Goal: Communication & Community: Answer question/provide support

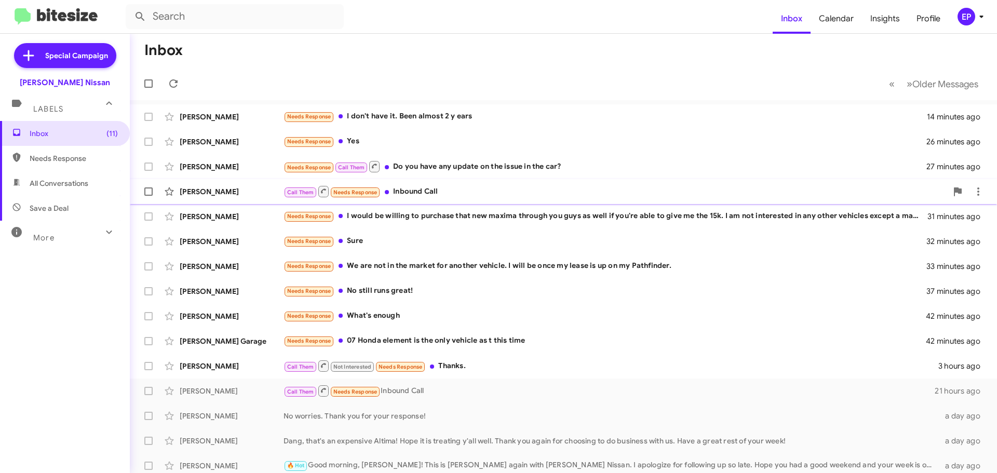
click at [418, 195] on div "Call Them Needs Response Inbound Call" at bounding box center [616, 191] width 664 height 13
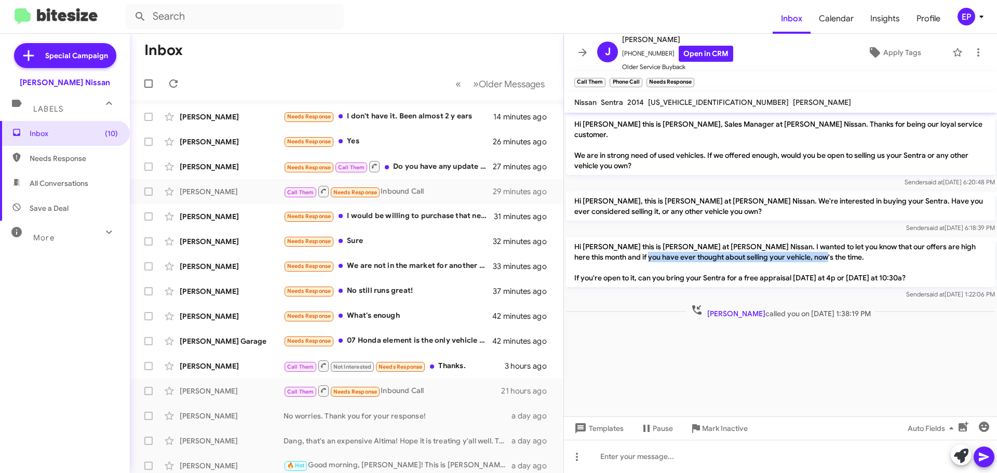
drag, startPoint x: 624, startPoint y: 245, endPoint x: 814, endPoint y: 253, distance: 190.8
click at [814, 253] on p "Hi [PERSON_NAME] this is [PERSON_NAME] at [PERSON_NAME] Nissan. I wanted to let…" at bounding box center [780, 262] width 429 height 50
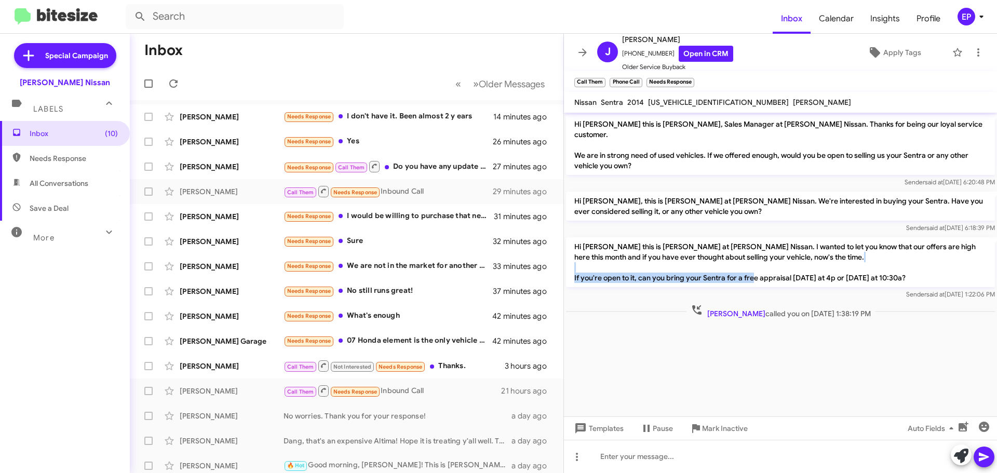
drag, startPoint x: 702, startPoint y: 264, endPoint x: 815, endPoint y: 261, distance: 113.8
click at [812, 262] on p "Hi [PERSON_NAME] this is [PERSON_NAME] at [PERSON_NAME] Nissan. I wanted to let…" at bounding box center [780, 262] width 429 height 50
click at [815, 261] on p "Hi [PERSON_NAME] this is [PERSON_NAME] at [PERSON_NAME] Nissan. I wanted to let…" at bounding box center [780, 262] width 429 height 50
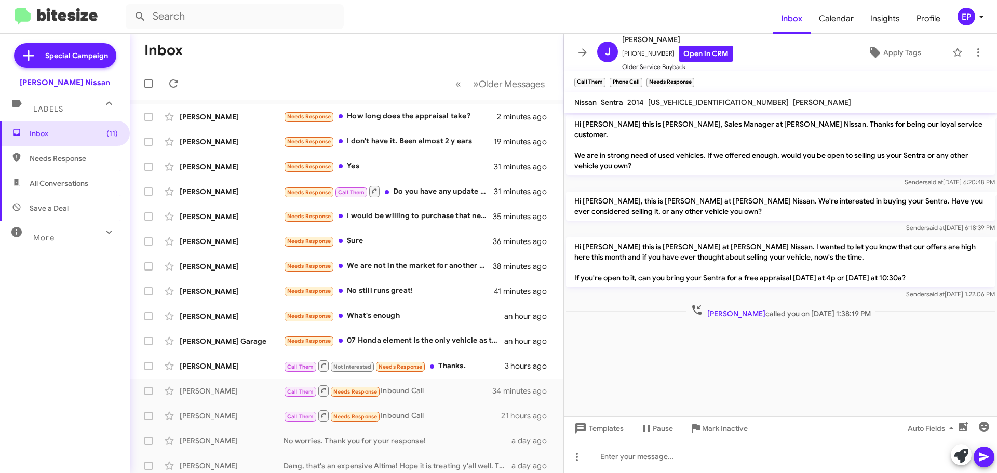
click at [651, 356] on cdk-virtual-scroll-viewport "Hi [PERSON_NAME] this is [PERSON_NAME], Sales Manager at [PERSON_NAME] Nissan. …" at bounding box center [780, 265] width 433 height 304
click at [643, 329] on cdk-virtual-scroll-viewport "Hi [PERSON_NAME] this is [PERSON_NAME], Sales Manager at [PERSON_NAME] Nissan. …" at bounding box center [780, 265] width 433 height 304
click at [712, 387] on cdk-virtual-scroll-viewport "Hi [PERSON_NAME] this is [PERSON_NAME], Sales Manager at [PERSON_NAME] Nissan. …" at bounding box center [780, 265] width 433 height 304
click at [716, 365] on cdk-virtual-scroll-viewport "Hi [PERSON_NAME] this is [PERSON_NAME], Sales Manager at [PERSON_NAME] Nissan. …" at bounding box center [780, 265] width 433 height 304
click at [873, 50] on icon at bounding box center [875, 52] width 12 height 12
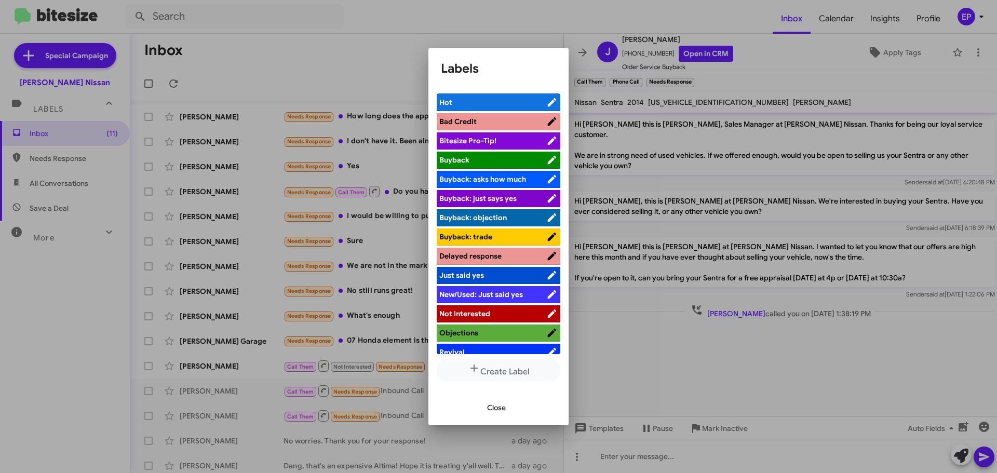
click at [483, 312] on span "Not Interested" at bounding box center [464, 313] width 51 height 9
click at [486, 403] on button "Close" at bounding box center [496, 407] width 35 height 19
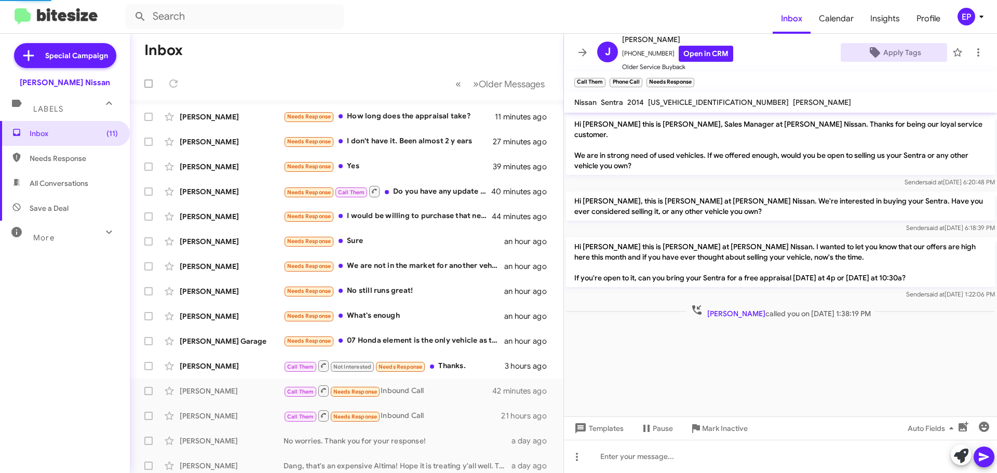
click at [747, 357] on cdk-virtual-scroll-viewport "Hi [PERSON_NAME] this is [PERSON_NAME], Sales Manager at [PERSON_NAME] Nissan. …" at bounding box center [780, 265] width 433 height 304
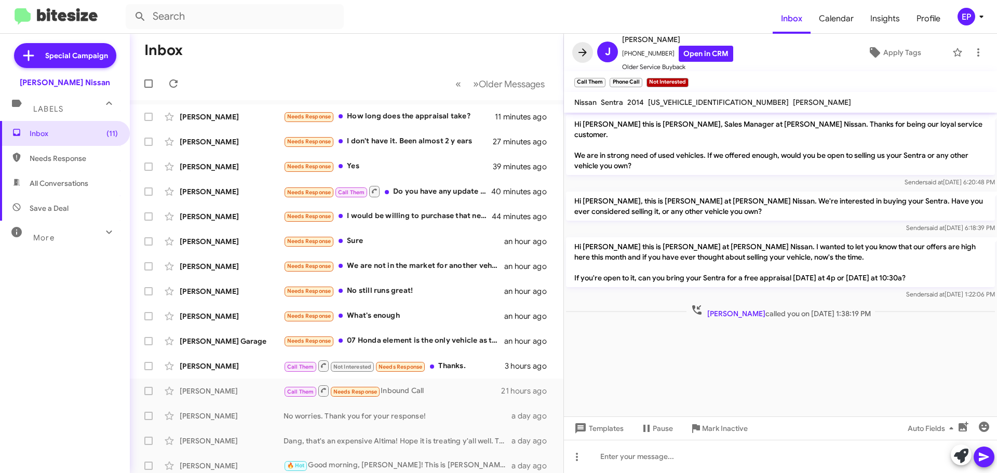
click at [583, 50] on icon at bounding box center [583, 52] width 12 height 12
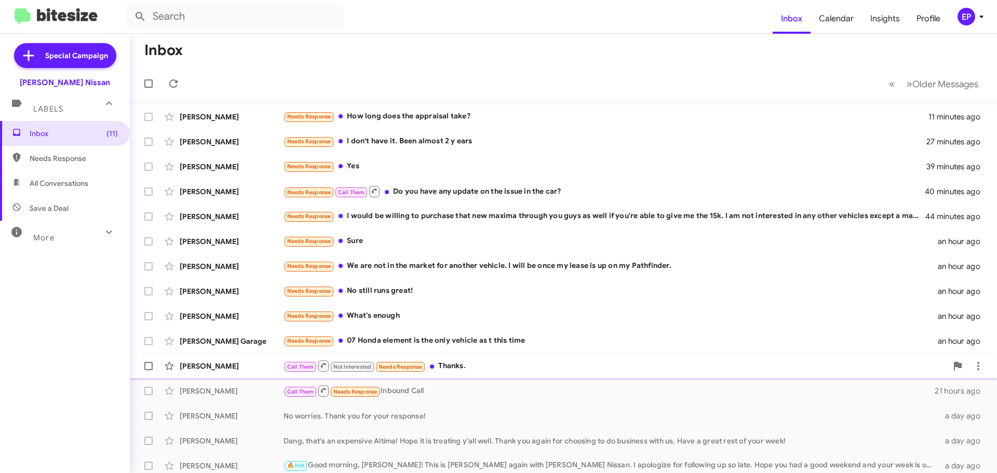
click at [471, 368] on div "Call Them Not Interested Needs Response Thanks." at bounding box center [616, 365] width 664 height 13
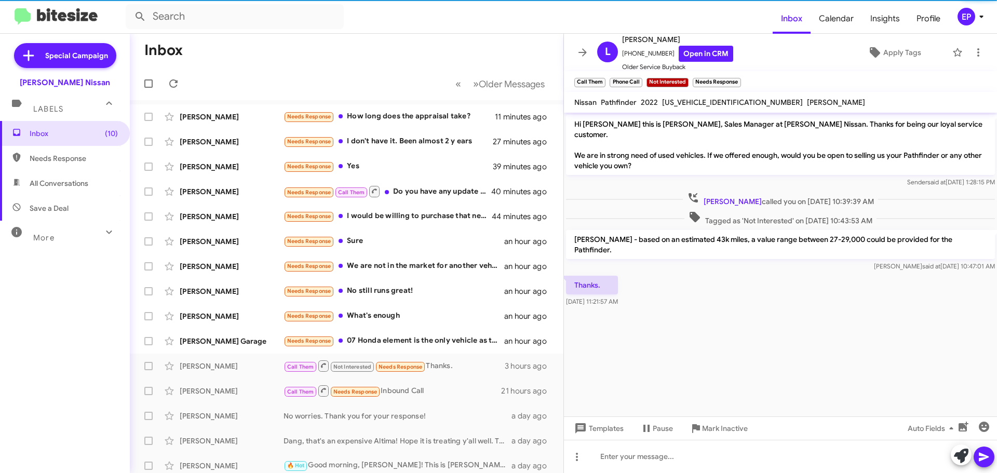
click at [698, 329] on cdk-virtual-scroll-viewport "Hi [PERSON_NAME] this is [PERSON_NAME], Sales Manager at [PERSON_NAME] Nissan. …" at bounding box center [780, 265] width 433 height 304
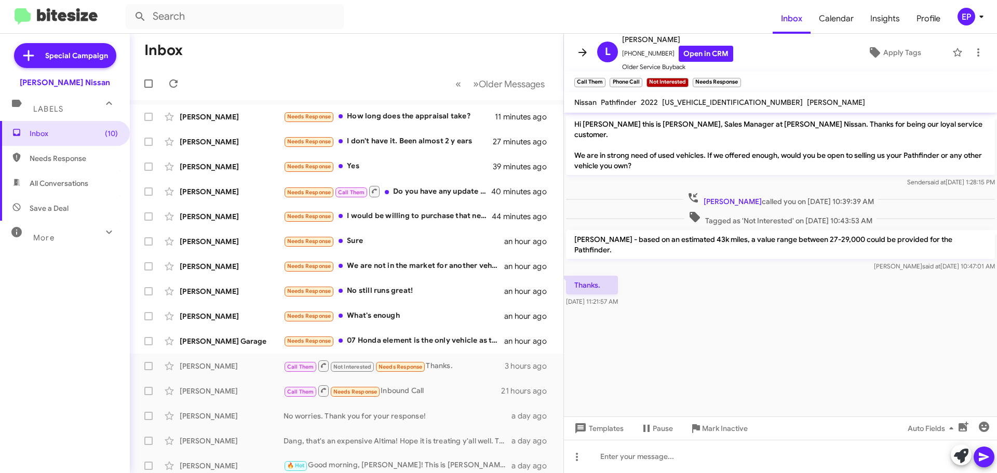
click at [578, 53] on icon at bounding box center [583, 52] width 12 height 12
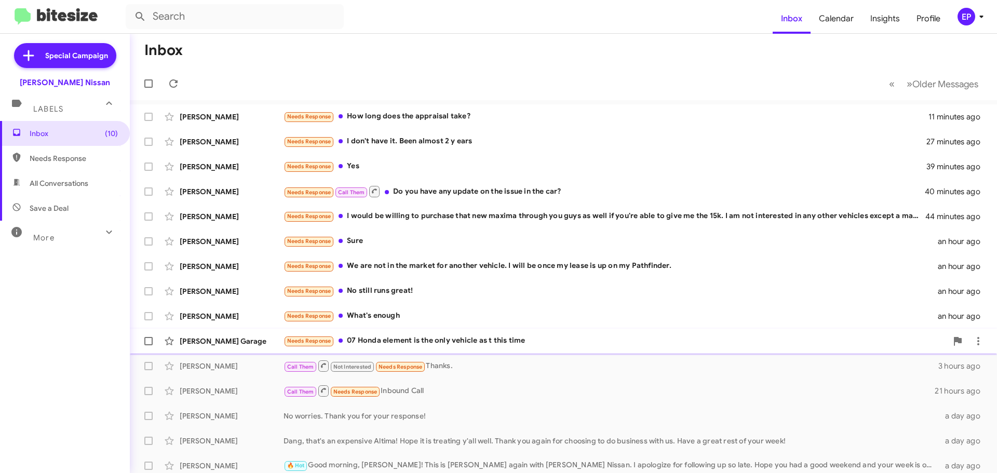
click at [443, 346] on div "Needs Response 07 Honda element is the only vehicle as t this time" at bounding box center [616, 341] width 664 height 12
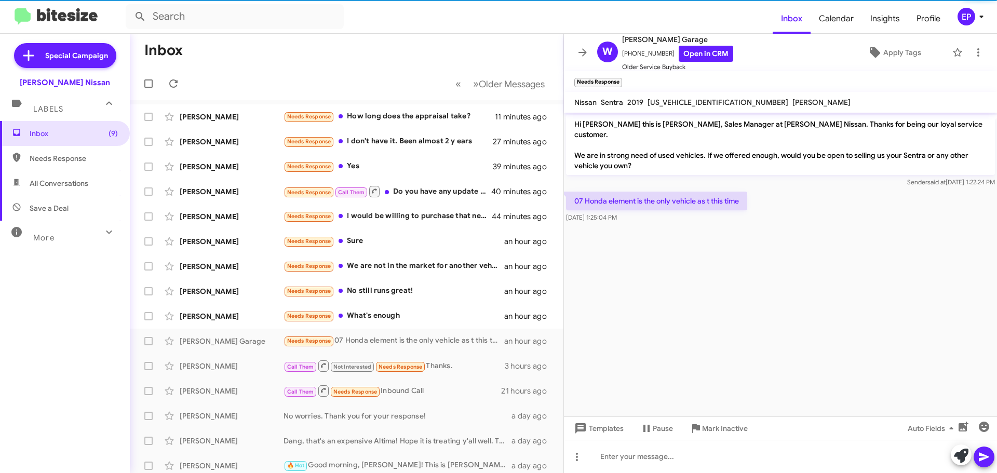
click at [664, 293] on cdk-virtual-scroll-viewport "Hi [PERSON_NAME] this is [PERSON_NAME], Sales Manager at [PERSON_NAME] Nissan. …" at bounding box center [780, 265] width 433 height 304
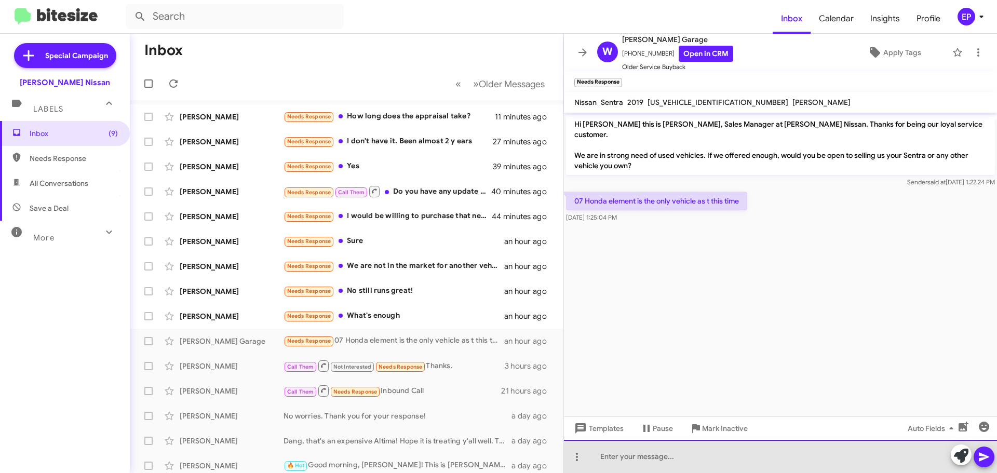
click at [643, 452] on div at bounding box center [780, 456] width 433 height 33
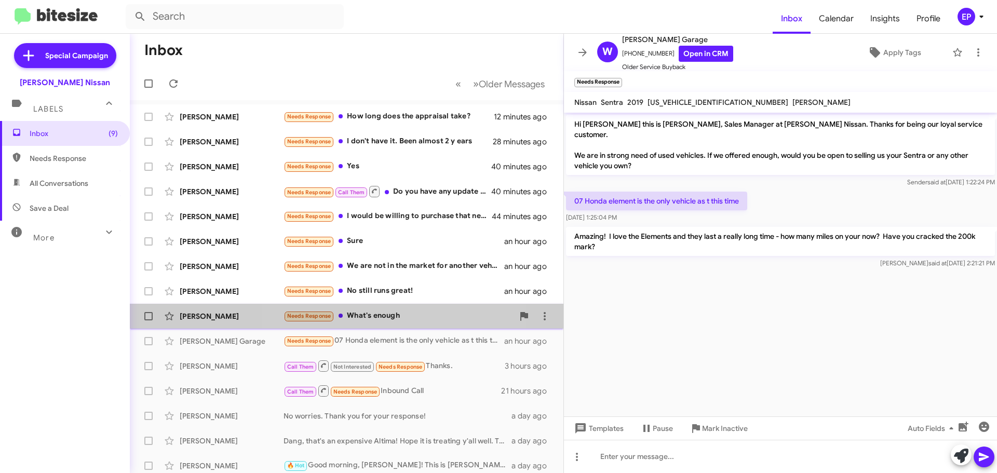
click at [400, 315] on div "Needs Response What's enough" at bounding box center [399, 316] width 230 height 12
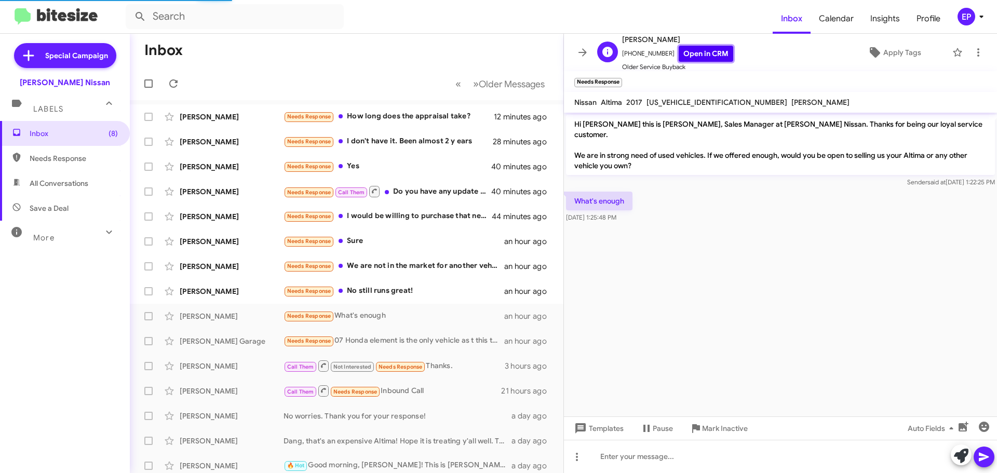
click at [704, 58] on link "Open in CRM" at bounding box center [706, 54] width 55 height 16
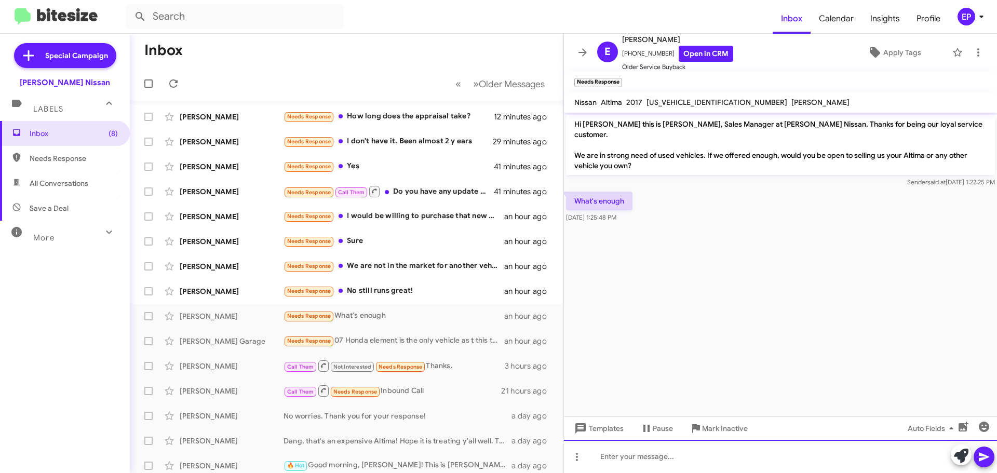
click at [661, 450] on div at bounding box center [780, 456] width 433 height 33
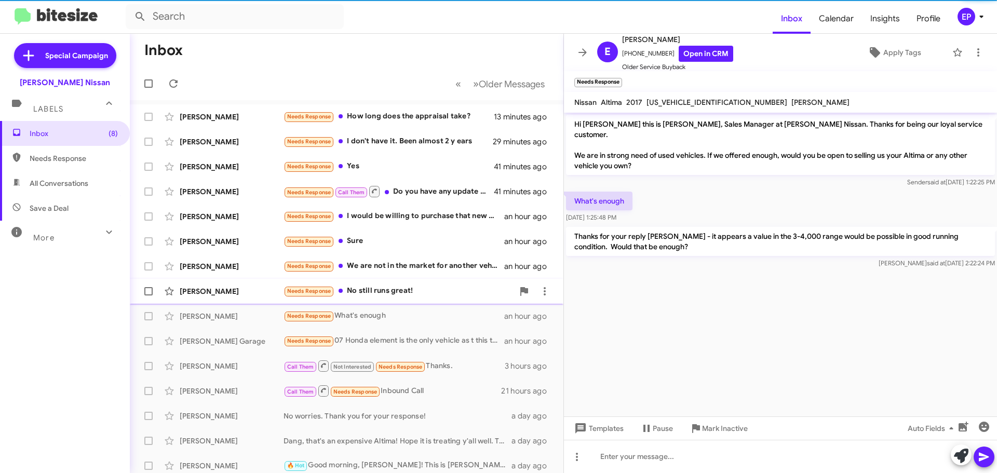
click at [419, 289] on div "Needs Response No still runs great!" at bounding box center [399, 291] width 230 height 12
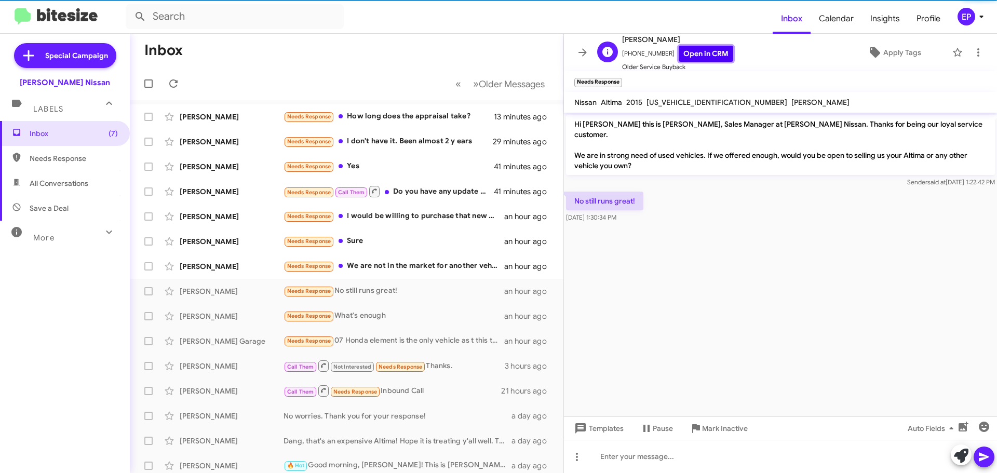
click at [698, 58] on link "Open in CRM" at bounding box center [706, 54] width 55 height 16
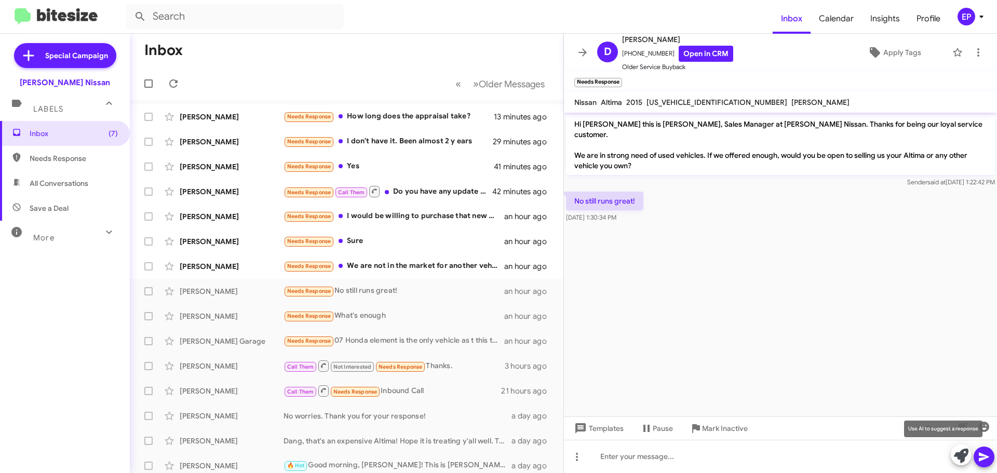
click at [961, 454] on icon at bounding box center [961, 456] width 15 height 15
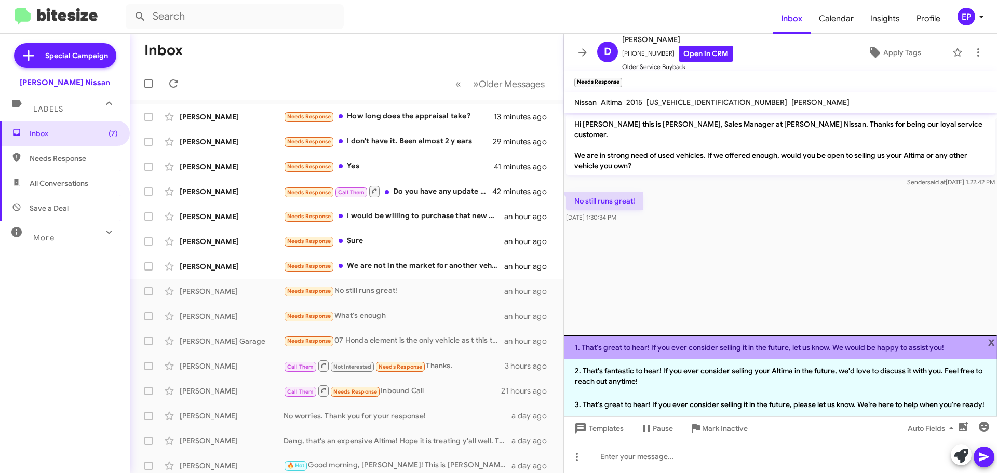
click at [725, 347] on li "1. That's great to hear! If you ever consider selling it in the future, let us …" at bounding box center [780, 348] width 433 height 24
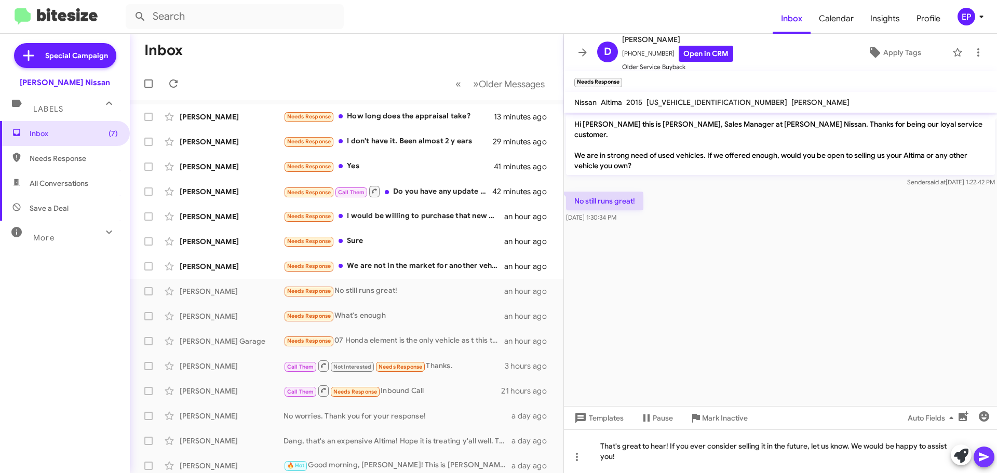
click at [980, 456] on icon at bounding box center [984, 457] width 10 height 9
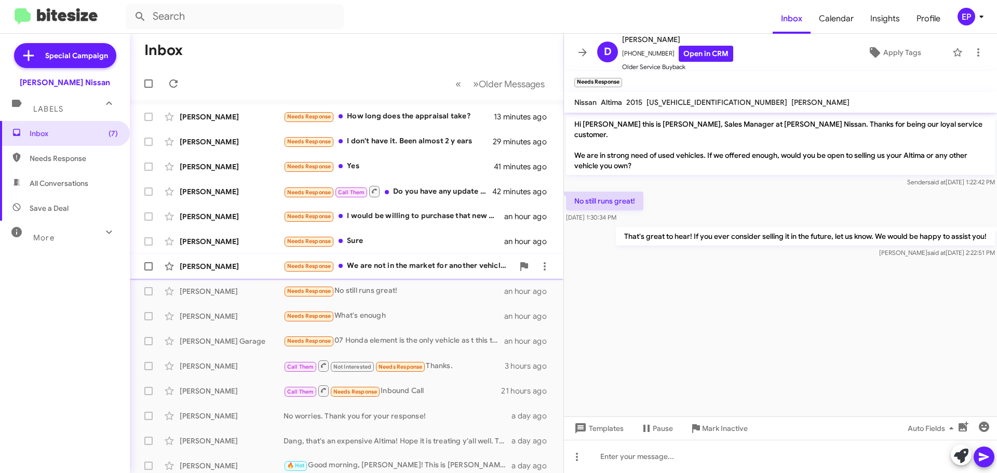
click at [400, 266] on div "Needs Response We are not in the market for another vehicle. I will be once my …" at bounding box center [399, 266] width 230 height 12
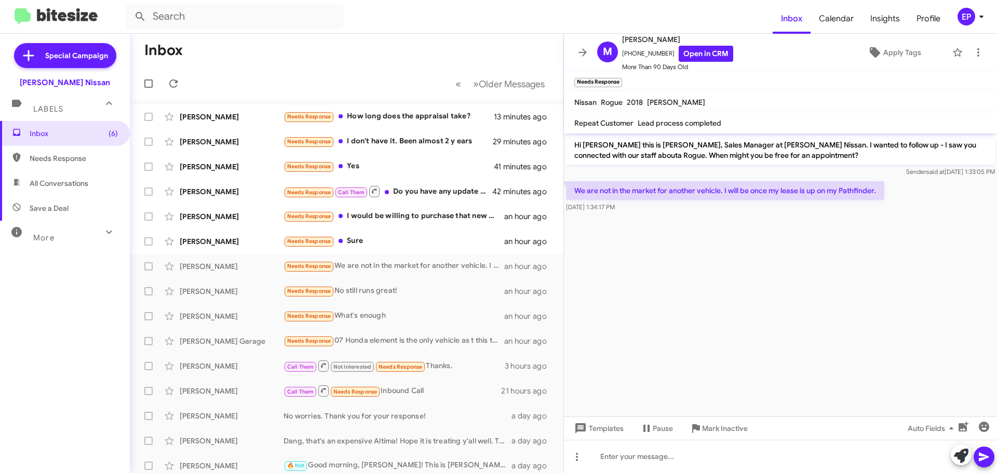
click at [717, 286] on cdk-virtual-scroll-viewport "Hi [PERSON_NAME] this is [PERSON_NAME], Sales Manager at [PERSON_NAME] Nissan. …" at bounding box center [780, 274] width 433 height 283
click at [700, 56] on link "Open in CRM" at bounding box center [706, 54] width 55 height 16
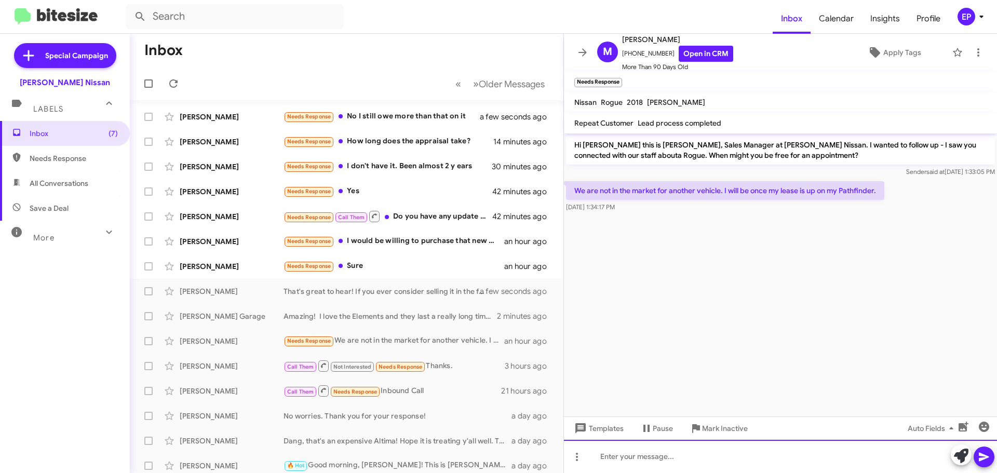
click at [653, 454] on div at bounding box center [780, 456] width 433 height 33
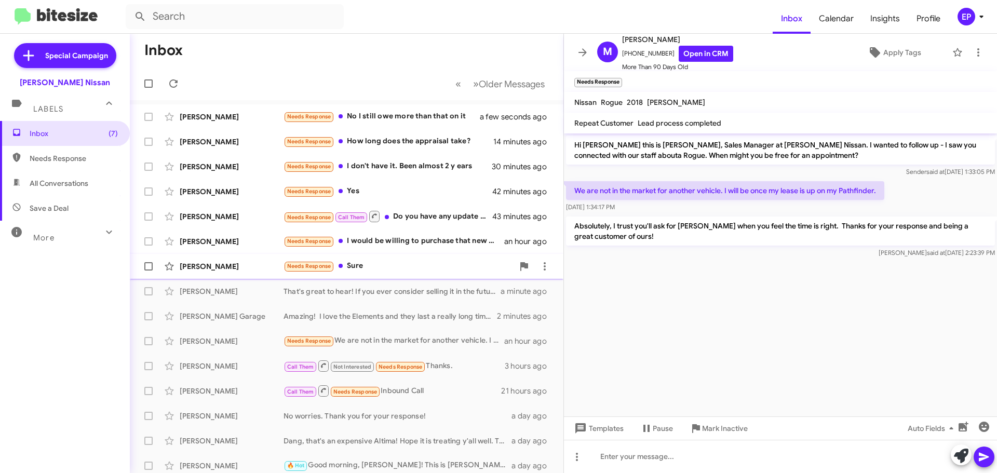
click at [393, 269] on div "Needs Response Sure" at bounding box center [399, 266] width 230 height 12
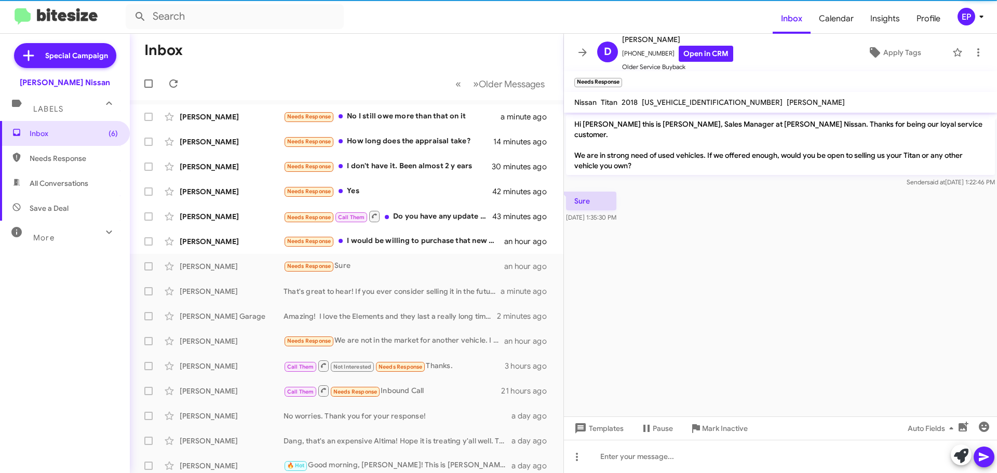
click at [676, 257] on cdk-virtual-scroll-viewport "Hi [PERSON_NAME] this is [PERSON_NAME], Sales Manager at [PERSON_NAME] Nissan. …" at bounding box center [780, 265] width 433 height 304
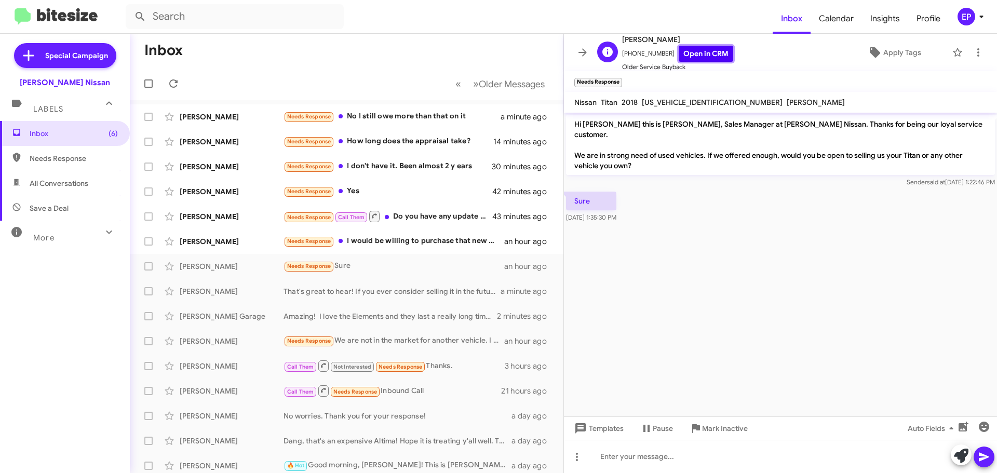
click at [693, 56] on link "Open in CRM" at bounding box center [706, 54] width 55 height 16
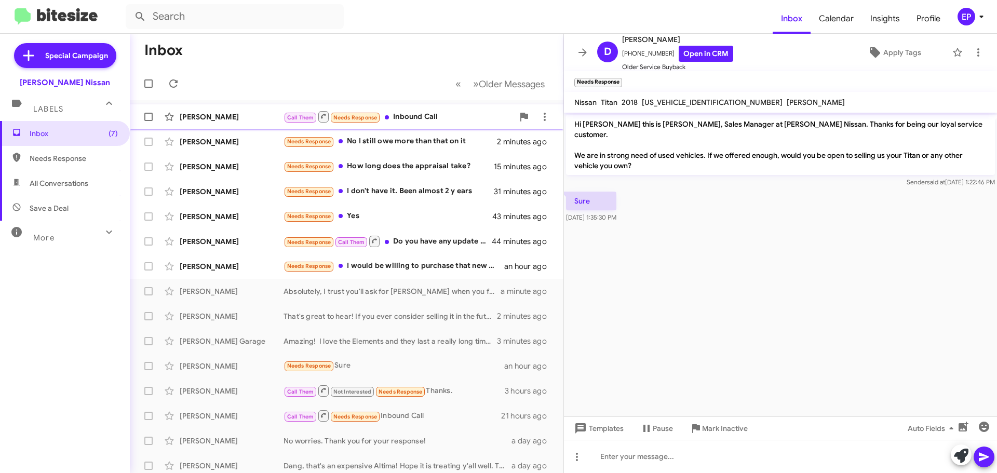
click at [440, 117] on div "Call Them Needs Response Inbound Call" at bounding box center [399, 116] width 230 height 13
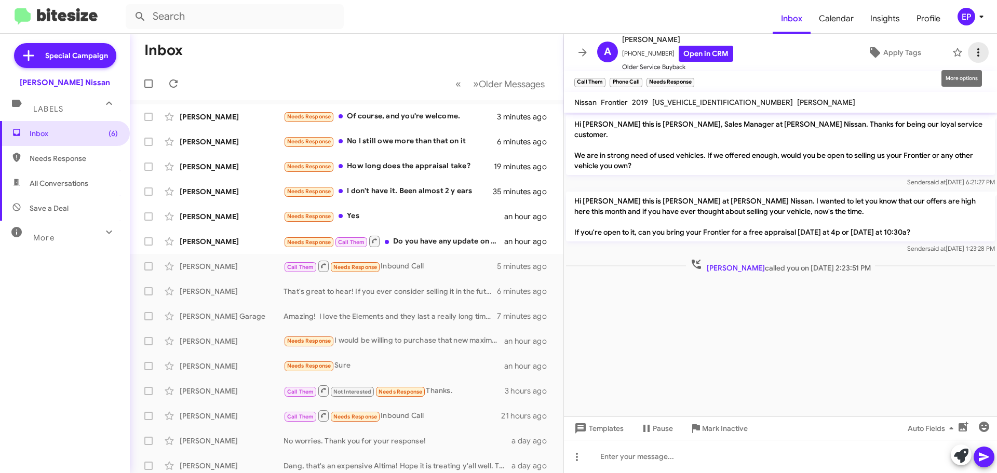
click at [972, 48] on icon at bounding box center [978, 52] width 12 height 12
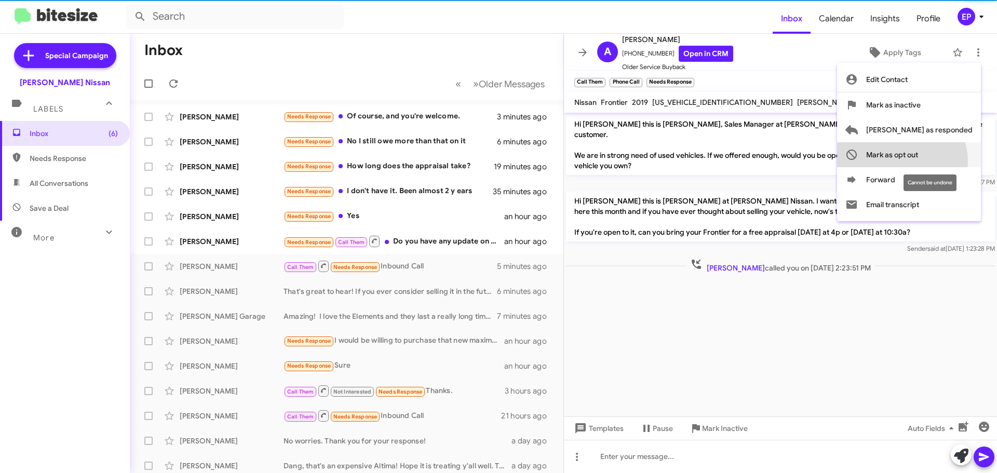
click at [918, 162] on span "Mark as opt out" at bounding box center [892, 154] width 52 height 25
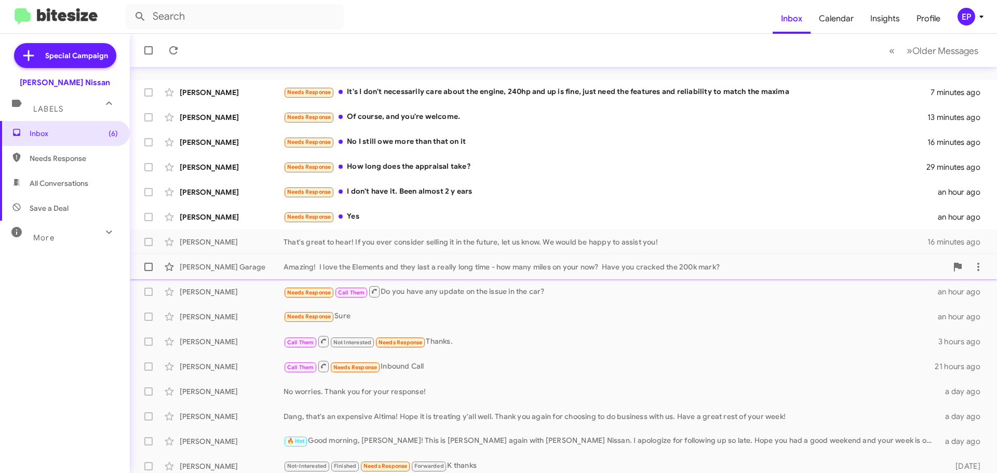
scroll to position [52, 0]
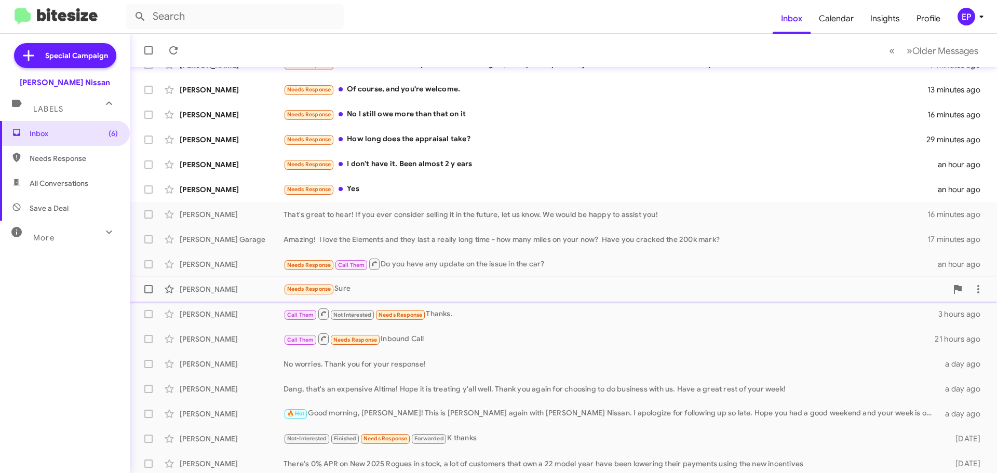
click at [400, 294] on div "Needs Response Sure" at bounding box center [616, 289] width 664 height 12
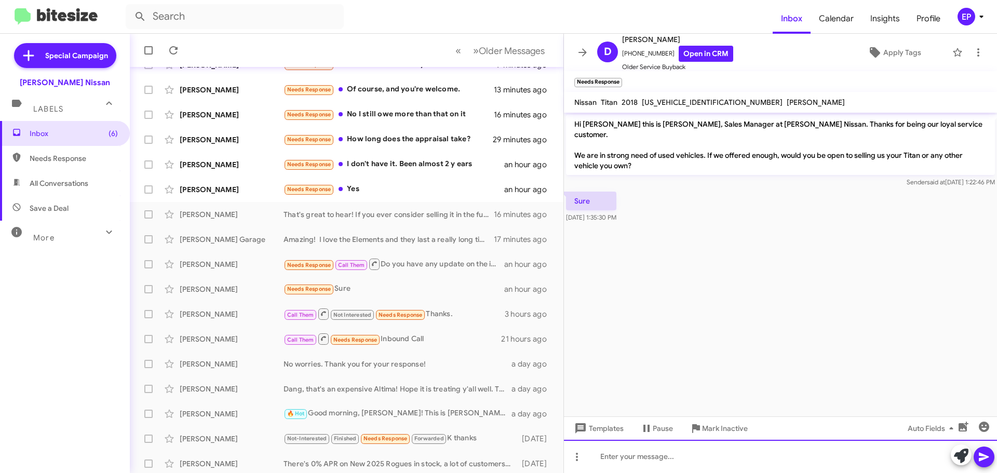
click at [655, 448] on div at bounding box center [780, 456] width 433 height 33
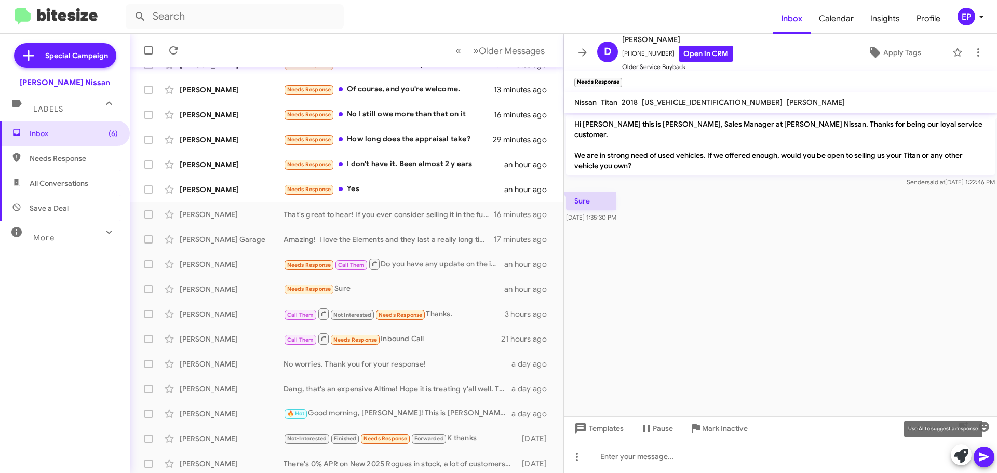
click at [964, 463] on span at bounding box center [961, 456] width 15 height 23
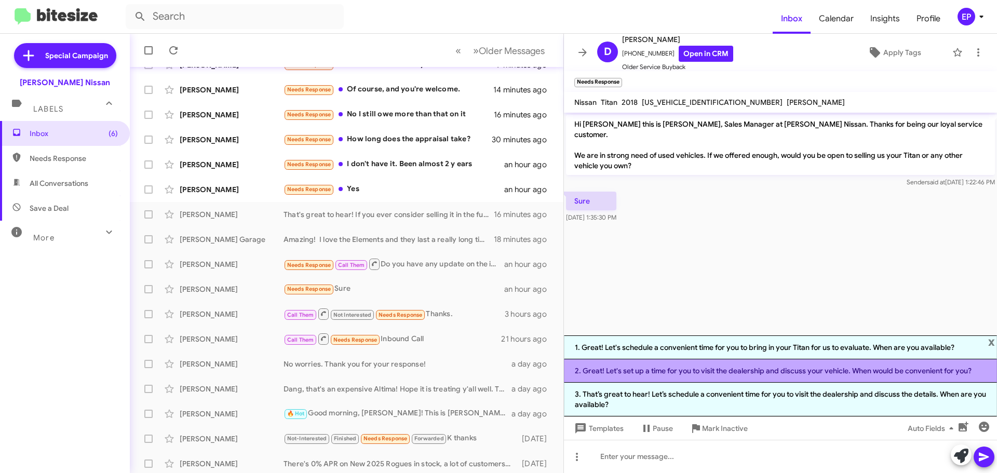
click at [684, 371] on li "2. Great! Let's set up a time for you to visit the dealership and discuss your …" at bounding box center [780, 370] width 433 height 23
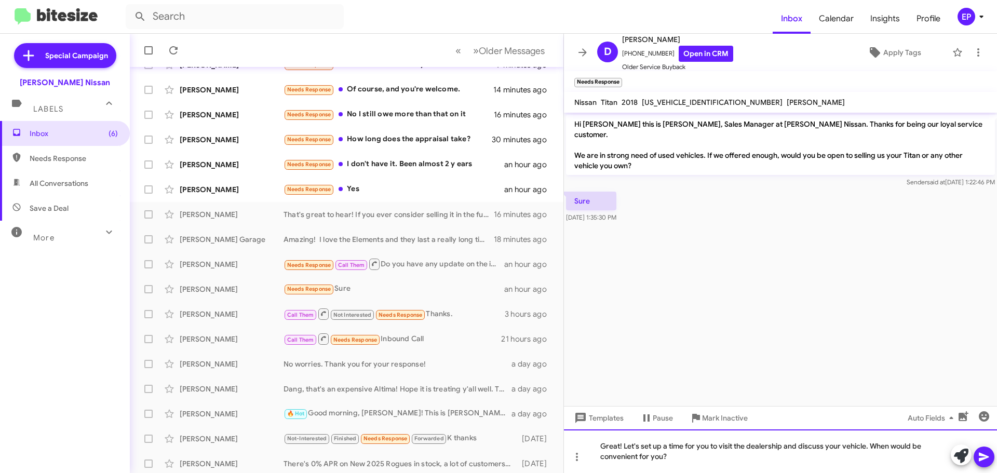
click at [725, 462] on div "Great! Let's set up a time for you to visit the dealership and discuss your veh…" at bounding box center [780, 452] width 433 height 44
click at [990, 457] on icon at bounding box center [984, 457] width 12 height 12
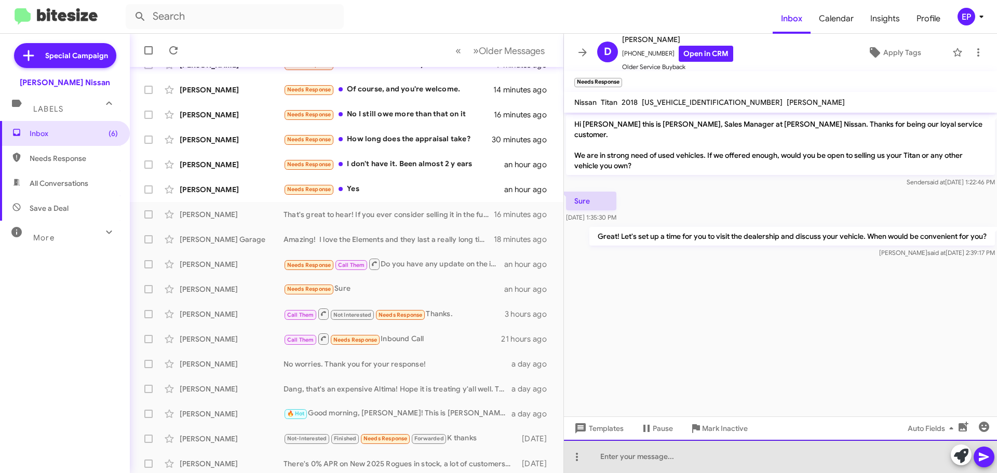
click at [707, 462] on div at bounding box center [780, 456] width 433 height 33
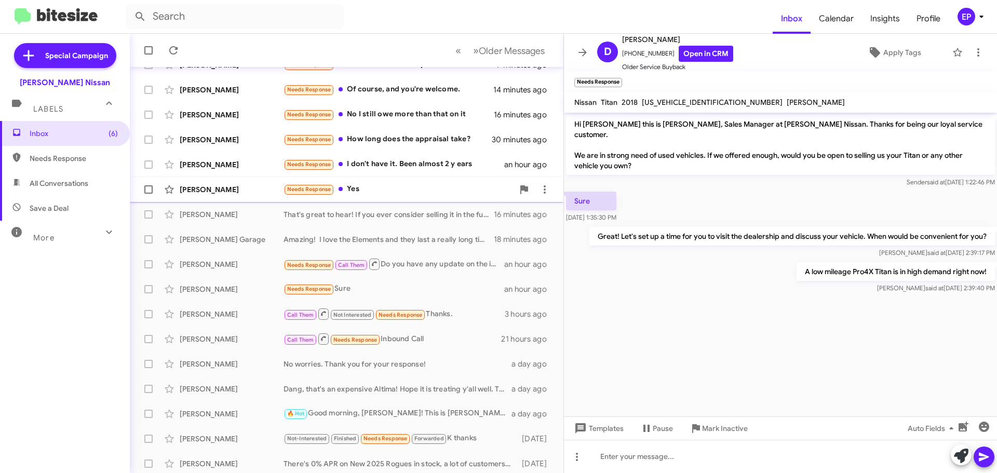
click at [365, 187] on div "Needs Response Yes" at bounding box center [399, 189] width 230 height 12
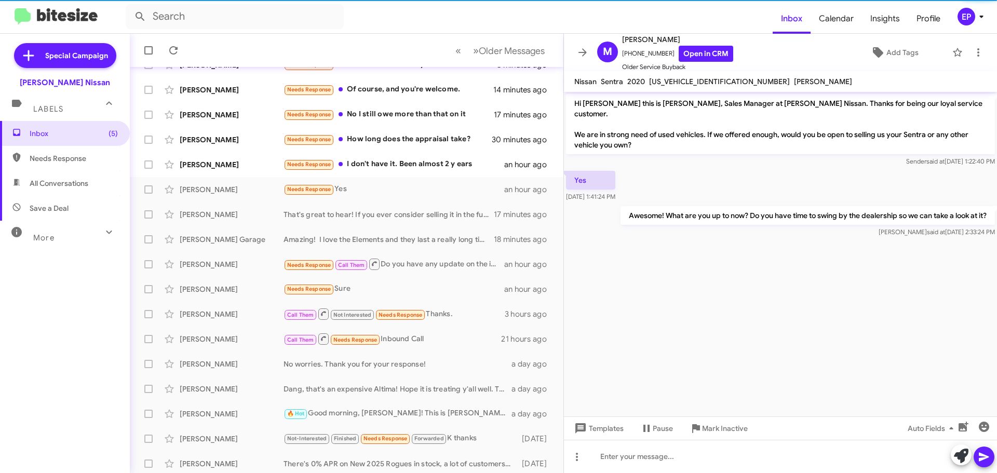
click at [691, 263] on cdk-virtual-scroll-viewport "Hi [PERSON_NAME] this is [PERSON_NAME], Sales Manager at [PERSON_NAME] Nissan. …" at bounding box center [780, 254] width 433 height 325
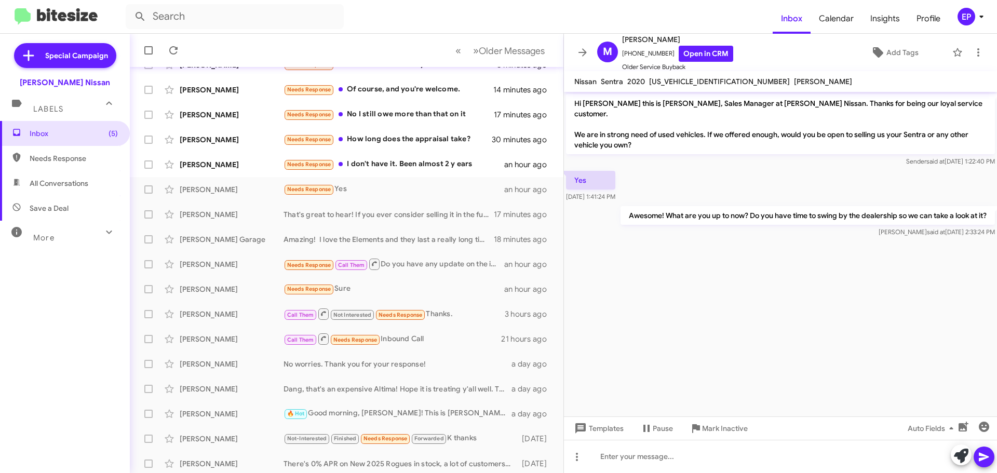
click at [54, 181] on span "All Conversations" at bounding box center [59, 183] width 59 height 10
type input "in:all-conversations"
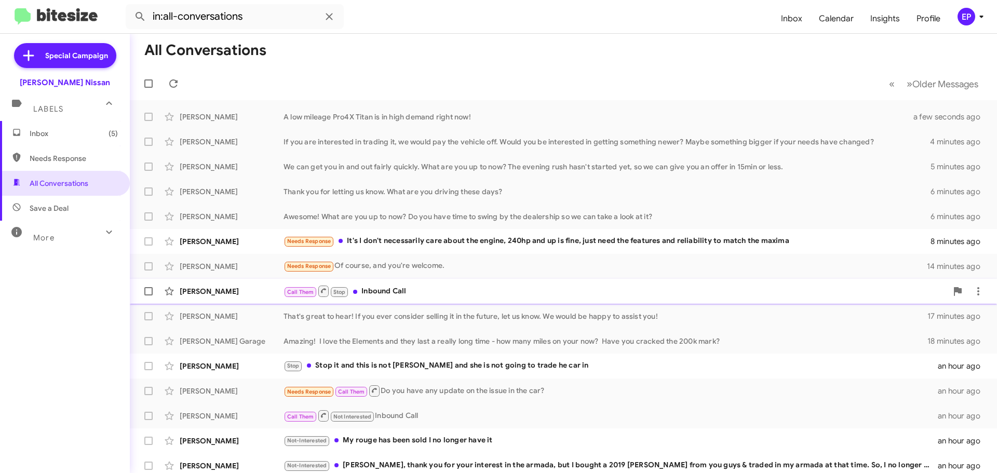
click at [441, 289] on div "Call Them Stop Inbound Call" at bounding box center [616, 291] width 664 height 13
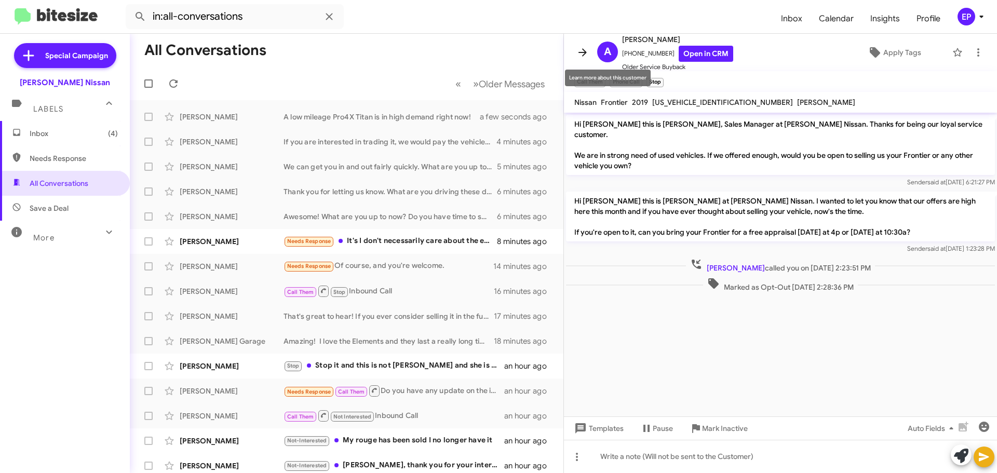
click at [585, 51] on icon at bounding box center [583, 52] width 12 height 12
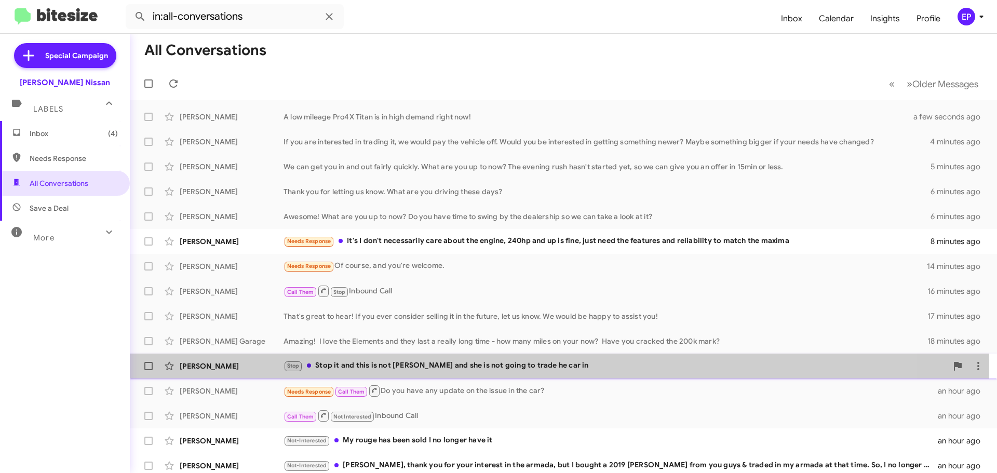
click at [425, 368] on div "Stop Stop it and this is not [PERSON_NAME] and she is not going to trade he car…" at bounding box center [616, 366] width 664 height 12
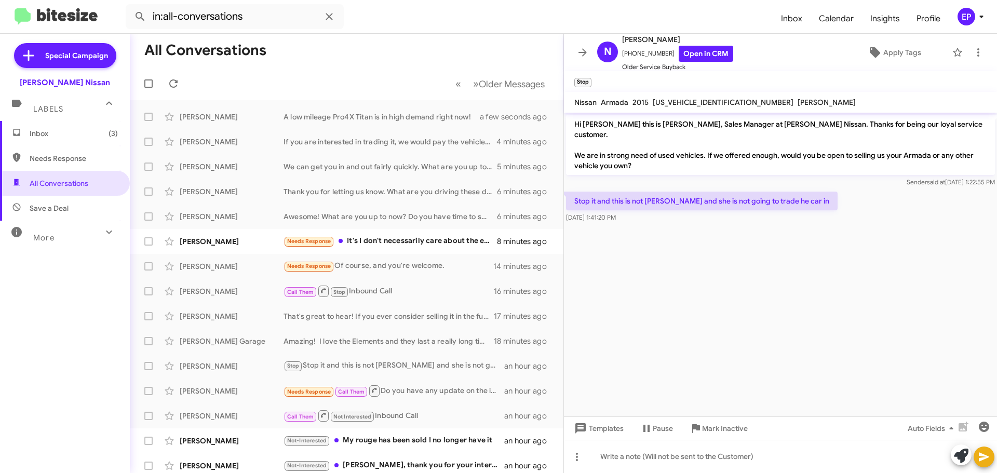
click at [757, 283] on cdk-virtual-scroll-viewport "Hi [PERSON_NAME] this is [PERSON_NAME], Sales Manager at [PERSON_NAME] Nissan. …" at bounding box center [780, 265] width 433 height 304
click at [703, 55] on link "Open in CRM" at bounding box center [706, 54] width 55 height 16
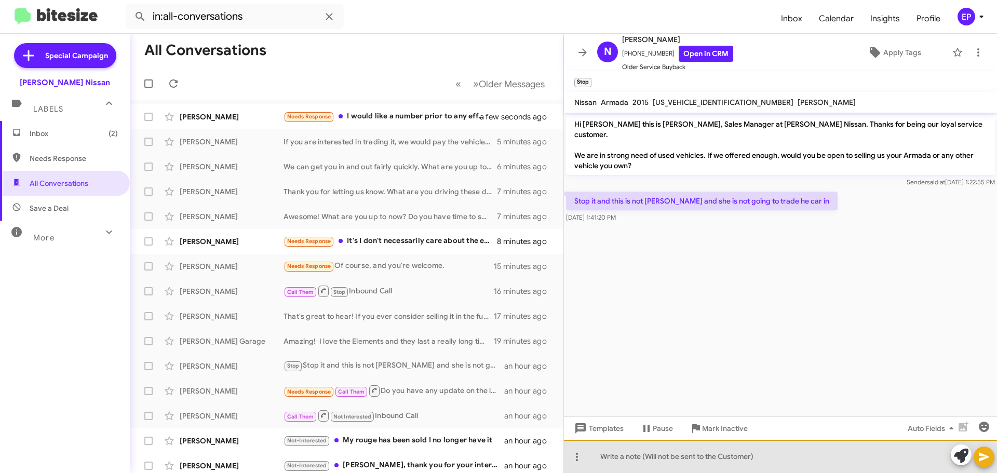
click at [666, 462] on div at bounding box center [780, 456] width 433 height 33
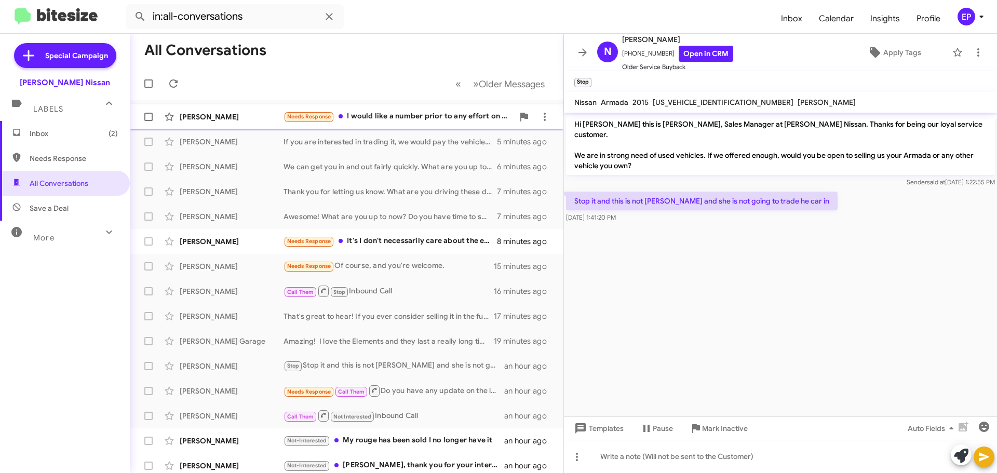
click at [410, 118] on div "Needs Response I would like a number prior to any effort on my part. Y'all stru…" at bounding box center [399, 117] width 230 height 12
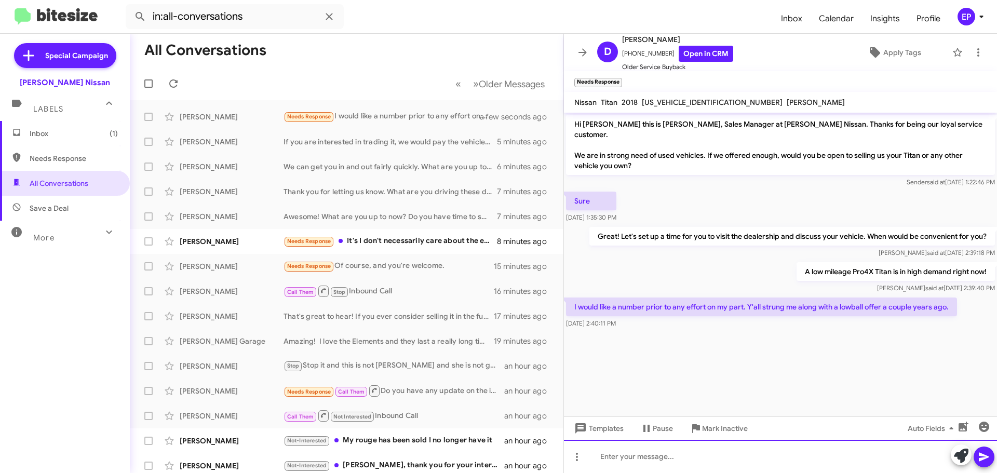
click at [683, 453] on div at bounding box center [780, 456] width 433 height 33
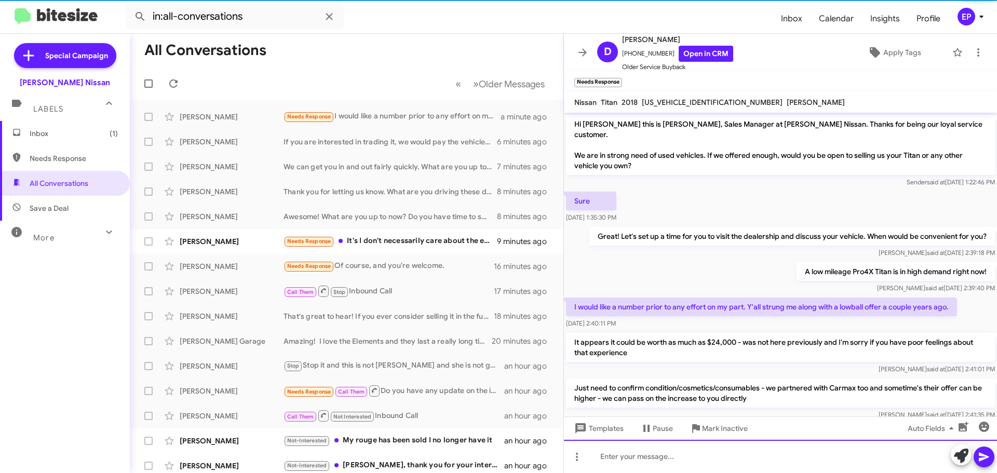
scroll to position [14, 0]
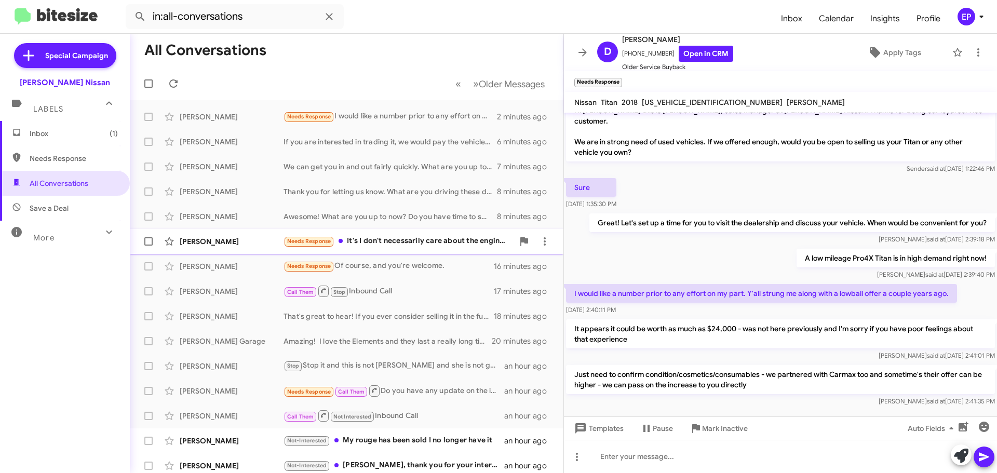
click at [384, 245] on div "Needs Response It's I don't necessarily care about the engine, 240hp and up is …" at bounding box center [399, 241] width 230 height 12
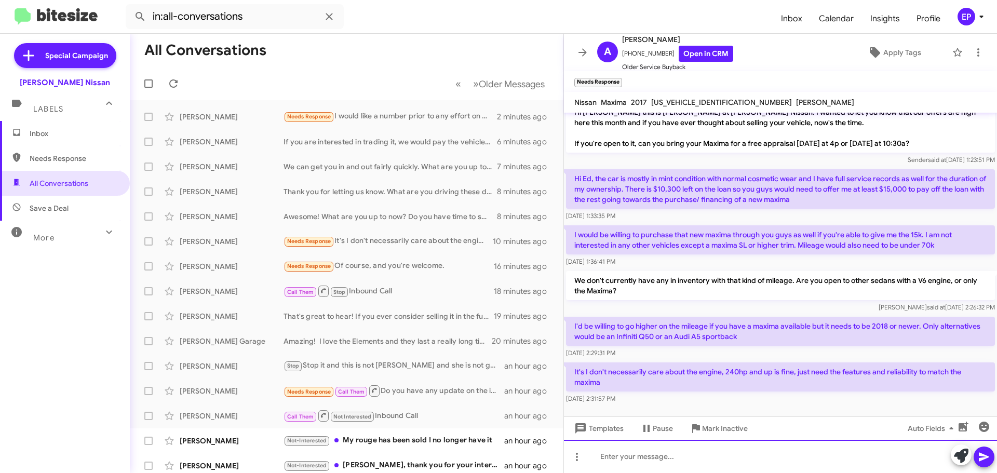
click at [747, 458] on div at bounding box center [780, 456] width 433 height 33
click at [703, 457] on div at bounding box center [780, 456] width 433 height 33
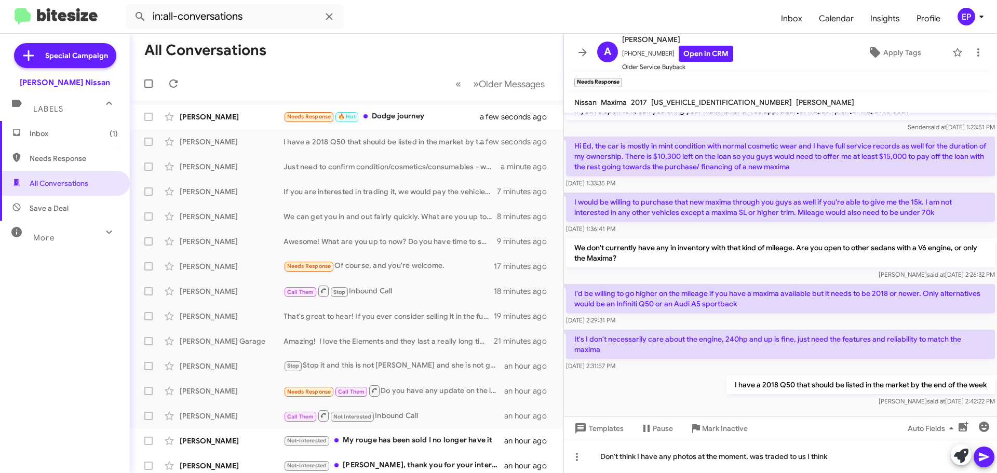
scroll to position [172, 0]
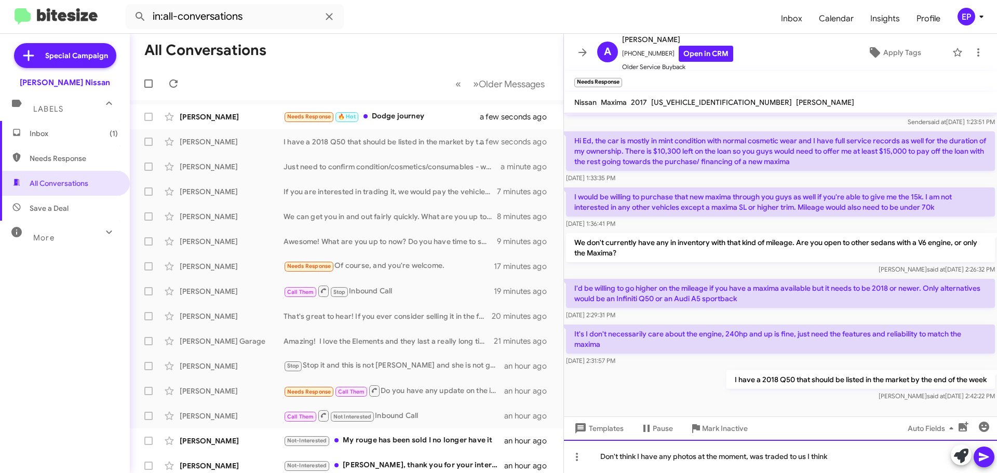
click at [852, 459] on div "Don't think I have any photos at the moment, was traded to us I think" at bounding box center [780, 456] width 433 height 33
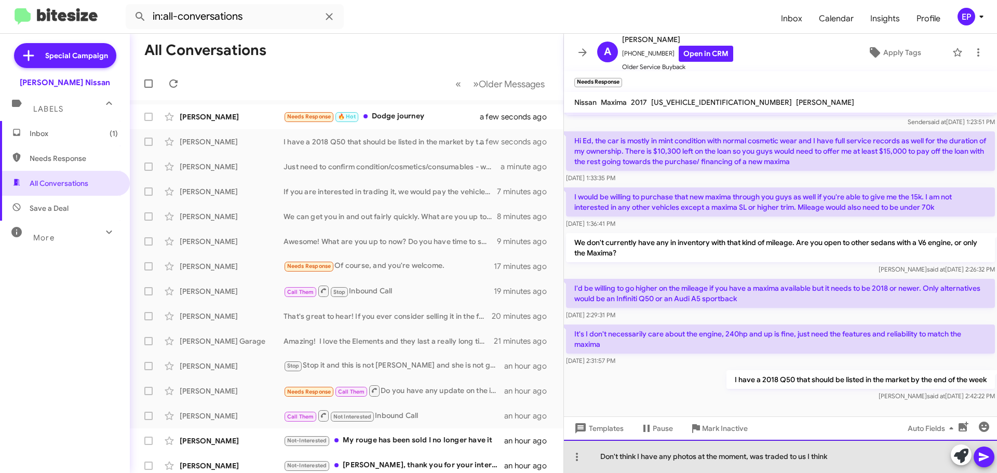
drag, startPoint x: 815, startPoint y: 457, endPoint x: 808, endPoint y: 457, distance: 6.8
click at [808, 457] on div "Don't think I have any photos at the moment, was traded to us I think" at bounding box center [780, 456] width 433 height 33
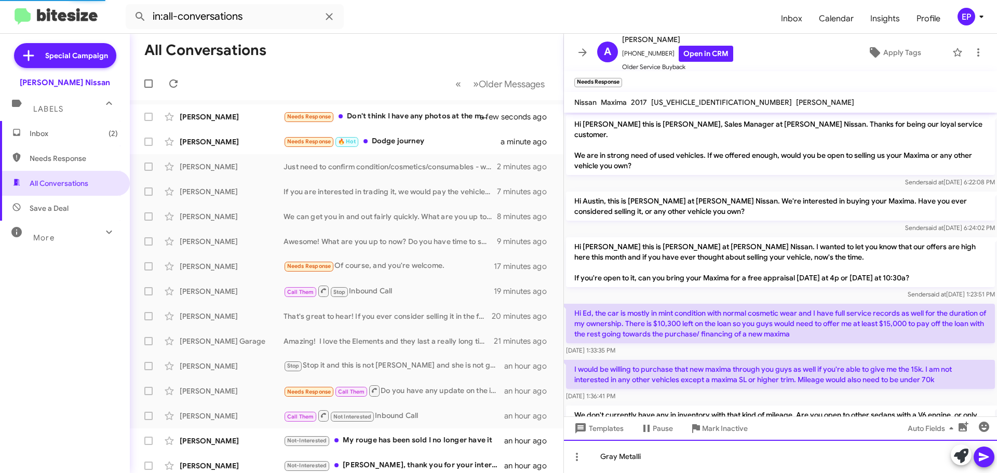
scroll to position [297, 0]
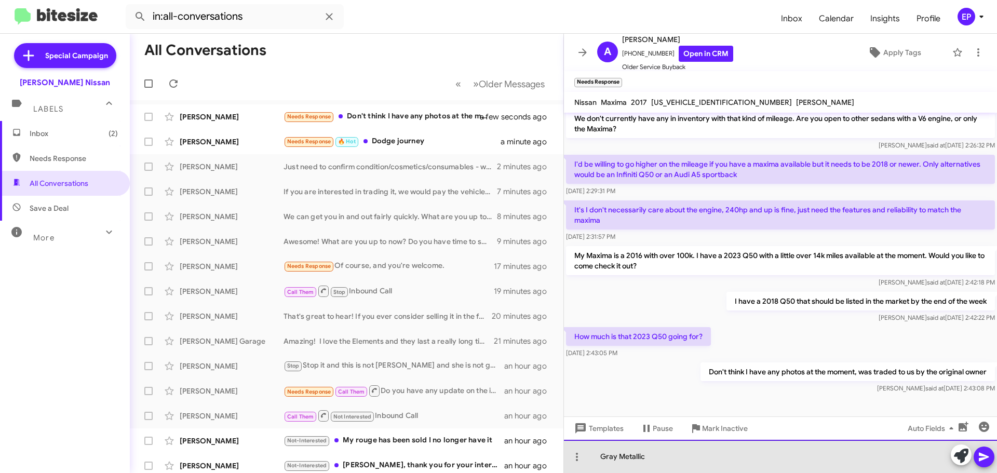
drag, startPoint x: 667, startPoint y: 463, endPoint x: 566, endPoint y: 453, distance: 101.8
click at [566, 453] on div "Gray Metallic" at bounding box center [780, 456] width 433 height 33
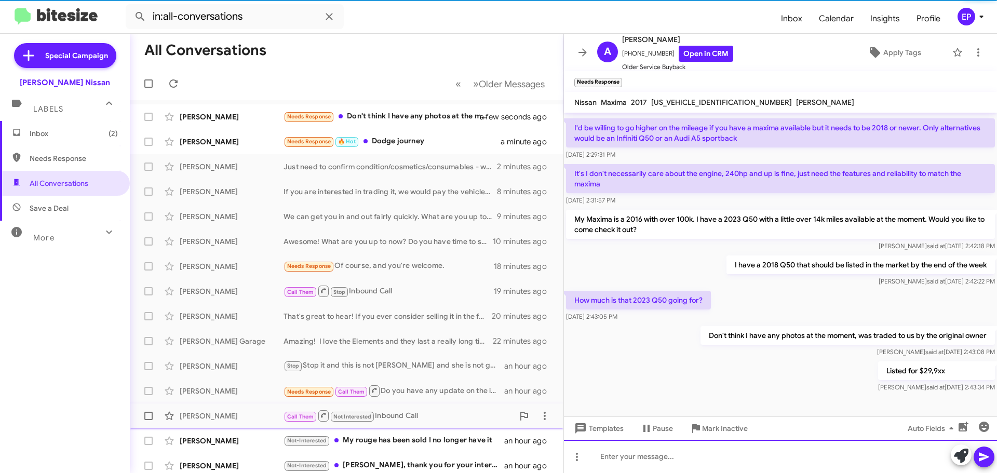
scroll to position [334, 0]
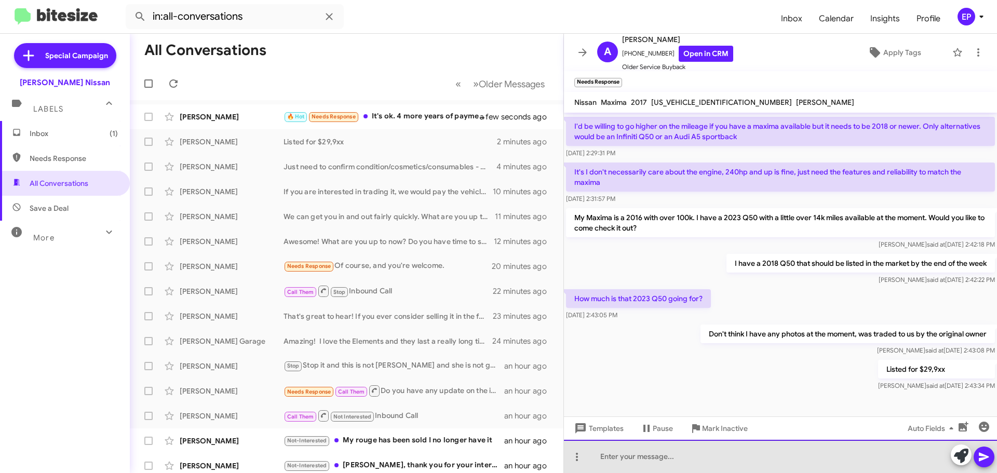
click at [686, 463] on div at bounding box center [780, 456] width 433 height 33
click at [912, 456] on div "I think the 2018 will be less than 20k, something like 80k miles, 1 owner Gray …" at bounding box center [780, 456] width 433 height 33
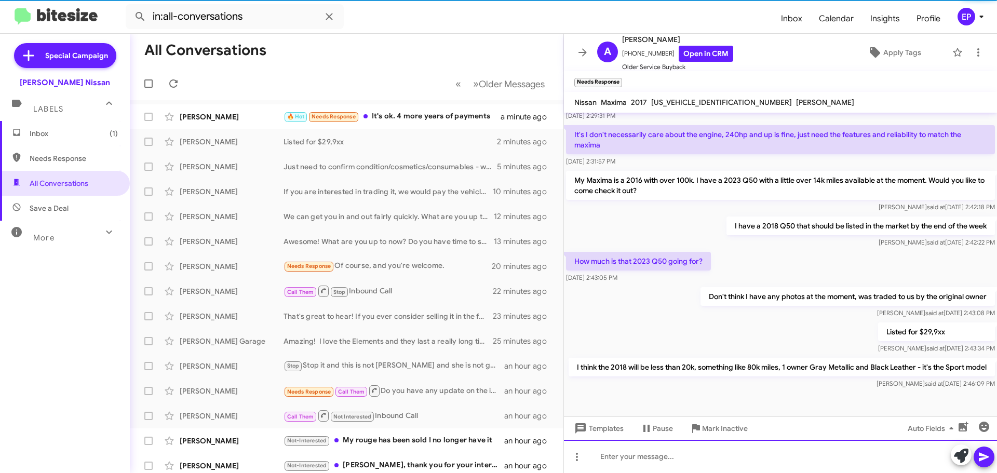
scroll to position [383, 0]
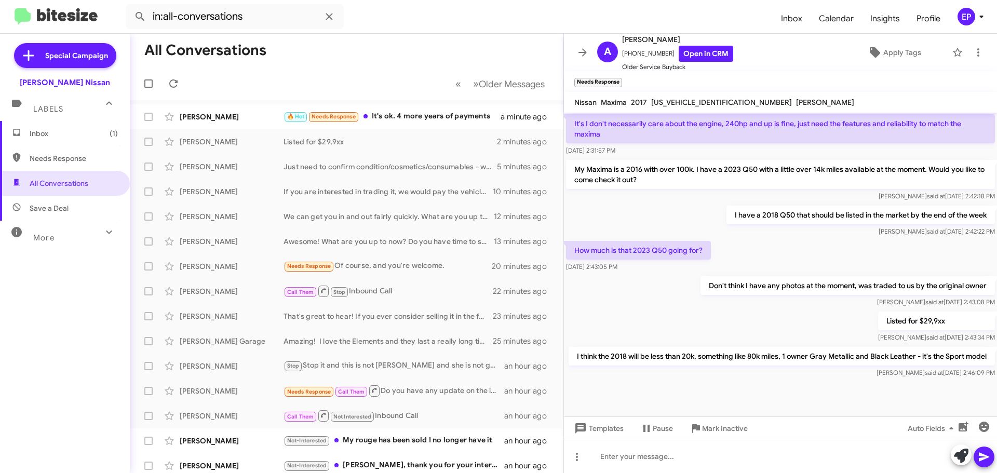
click at [762, 324] on div "Listed for $29,9xx [PERSON_NAME] at [DATE] 2:43:34 PM" at bounding box center [780, 327] width 433 height 35
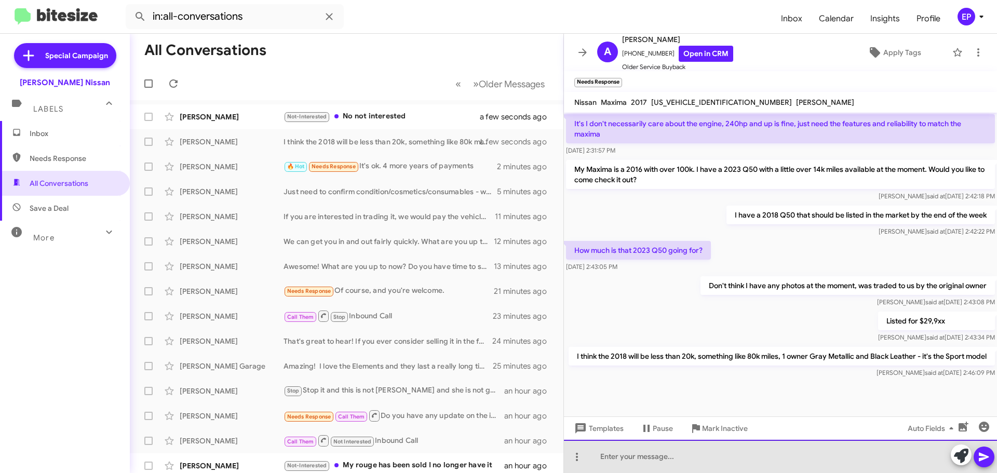
click at [660, 461] on div at bounding box center [780, 456] width 433 height 33
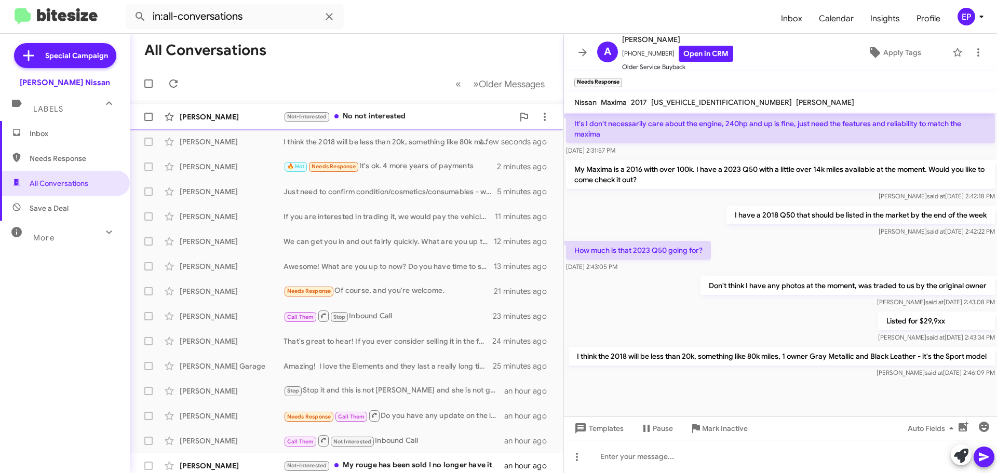
click at [364, 117] on div "Not-Interested No not interested" at bounding box center [399, 117] width 230 height 12
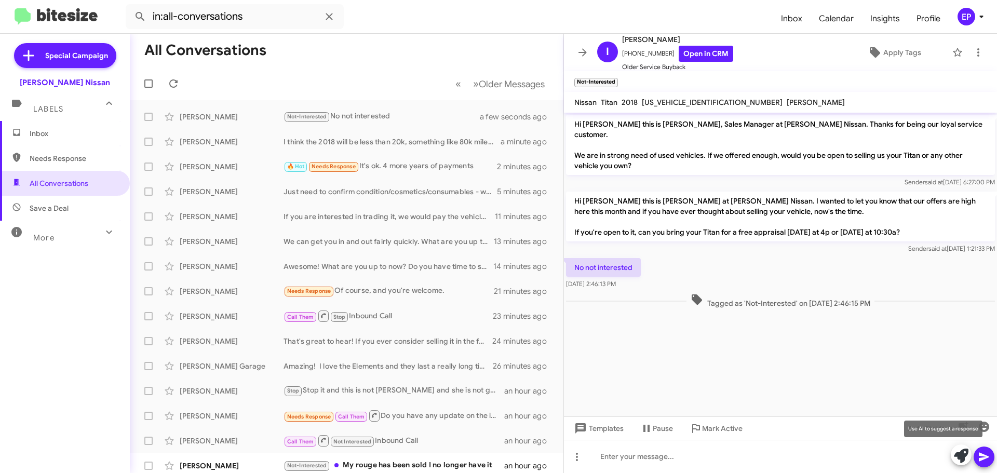
click at [961, 455] on icon at bounding box center [961, 456] width 15 height 15
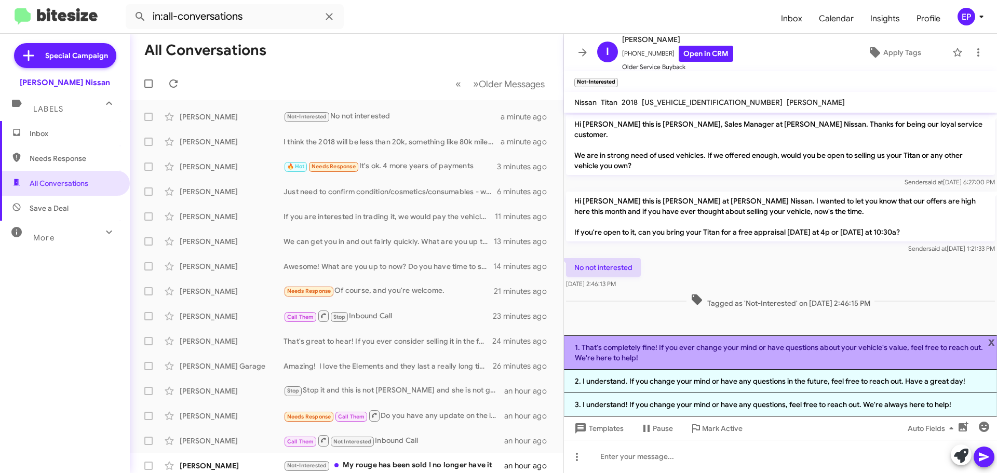
click at [715, 344] on li "1. That's completely fine! If you ever change your mind or have questions about…" at bounding box center [780, 353] width 433 height 34
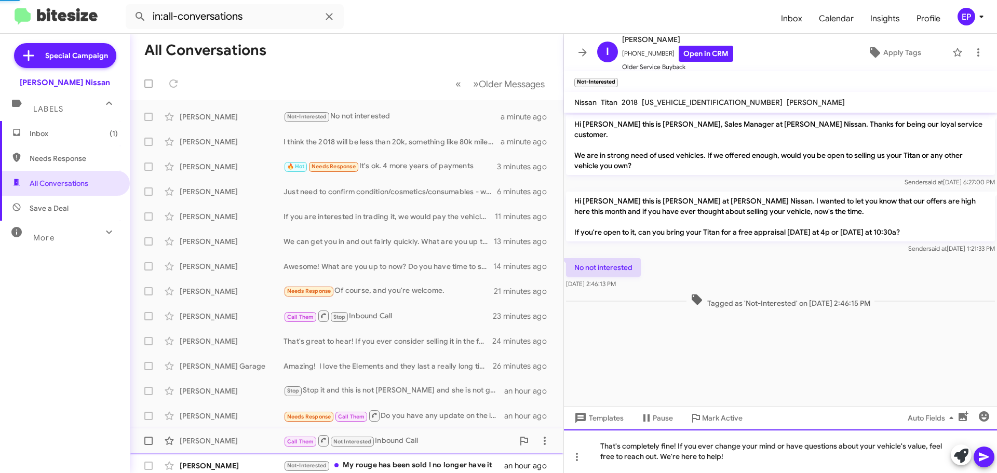
drag, startPoint x: 749, startPoint y: 459, endPoint x: 490, endPoint y: 441, distance: 259.3
click at [490, 441] on div "All Conversations « Previous » Next Older Messages [PERSON_NAME] Not-Interested…" at bounding box center [563, 253] width 867 height 439
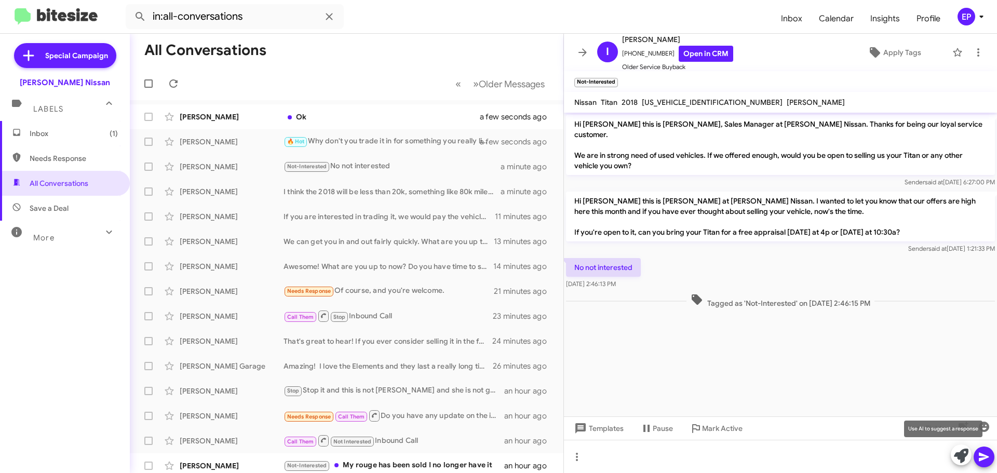
click at [960, 456] on icon at bounding box center [961, 456] width 15 height 15
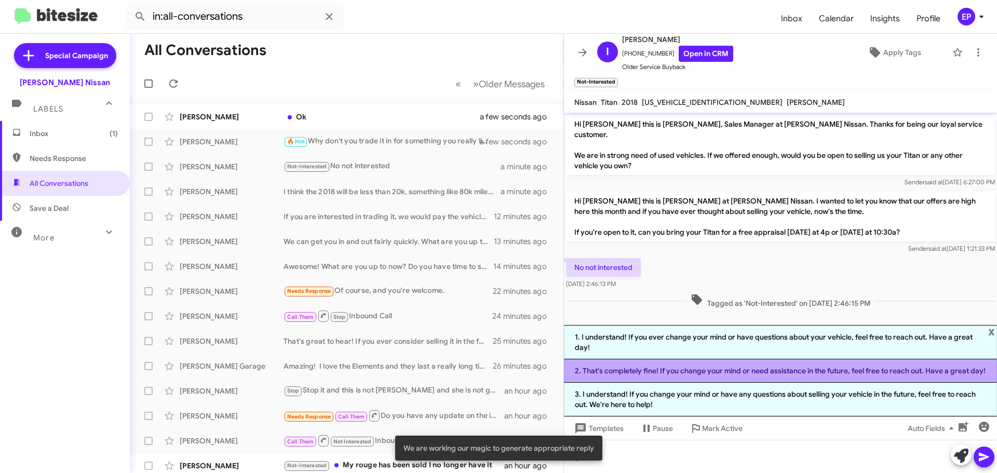
click at [745, 373] on li "2. That's completely fine! If you change your mind or need assistance in the fu…" at bounding box center [780, 370] width 433 height 23
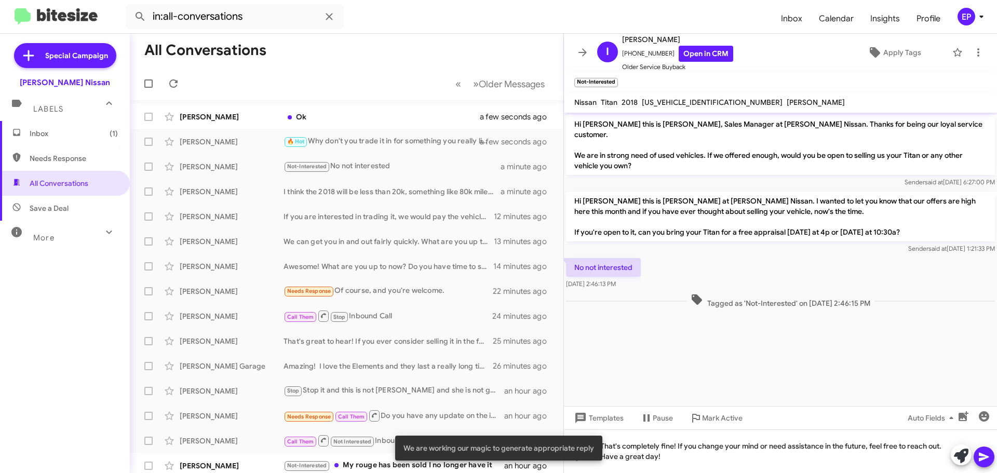
click at [979, 456] on icon at bounding box center [984, 457] width 12 height 12
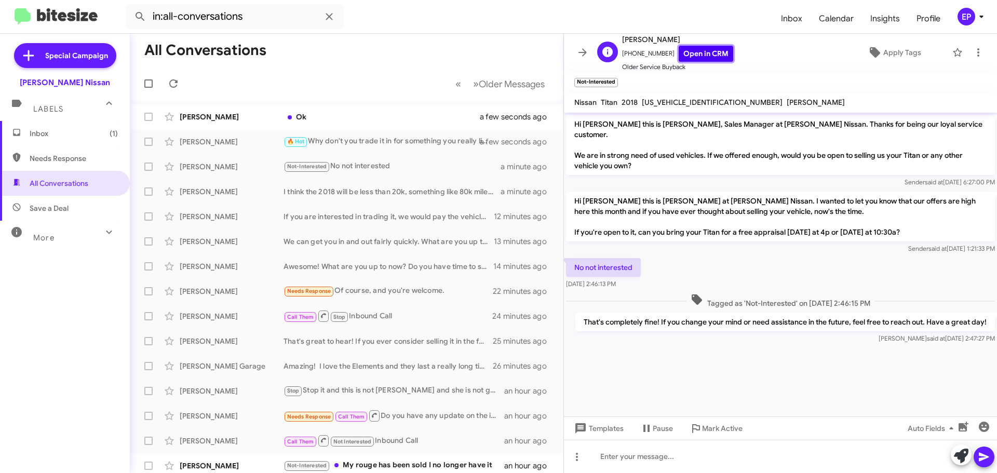
click at [688, 55] on link "Open in CRM" at bounding box center [706, 54] width 55 height 16
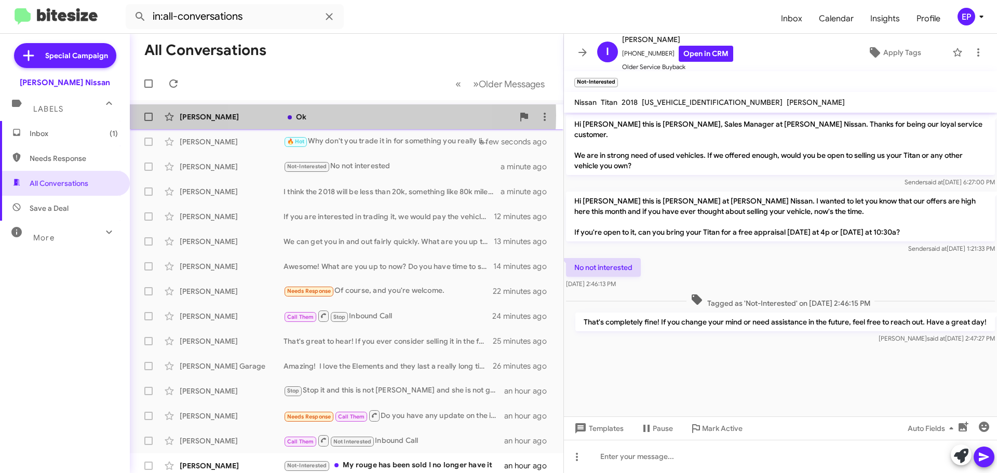
click at [326, 115] on div "Ok" at bounding box center [399, 117] width 230 height 10
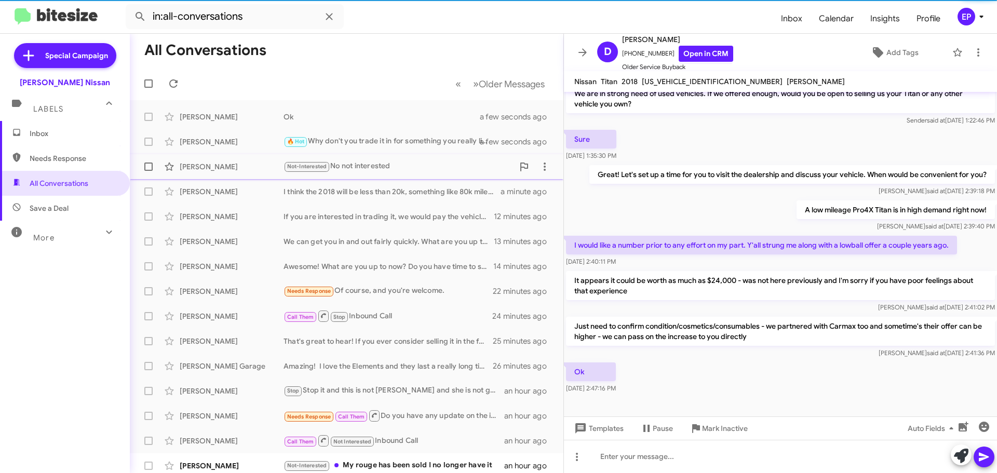
scroll to position [31, 0]
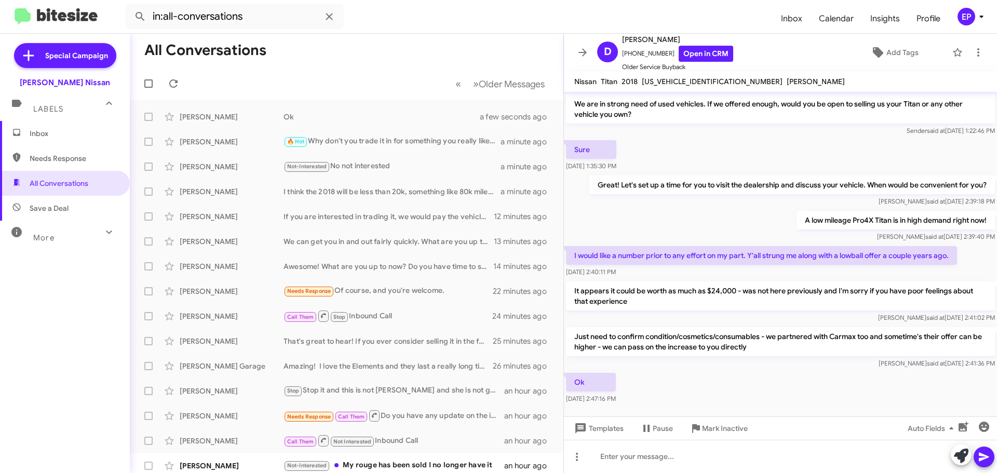
click at [733, 313] on div "[PERSON_NAME] at [DATE] 2:41:02 PM" at bounding box center [780, 318] width 429 height 10
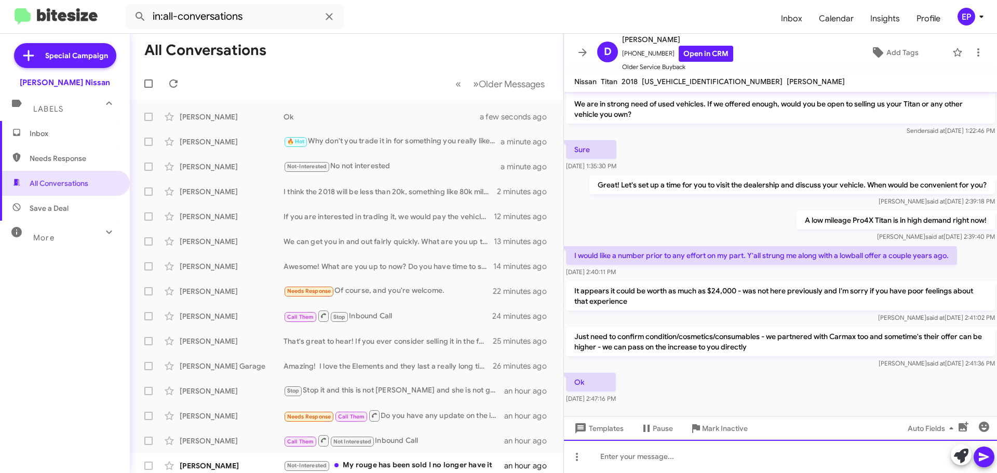
click at [722, 461] on div at bounding box center [780, 456] width 433 height 33
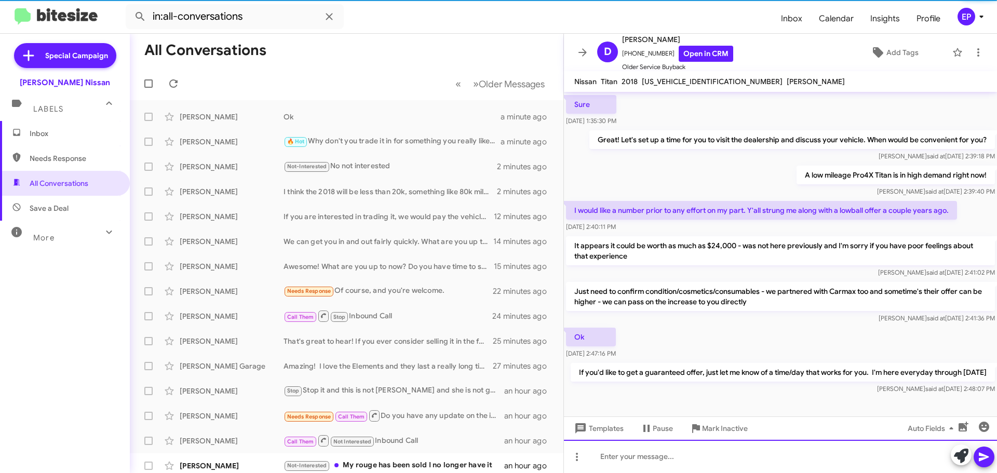
scroll to position [79, 0]
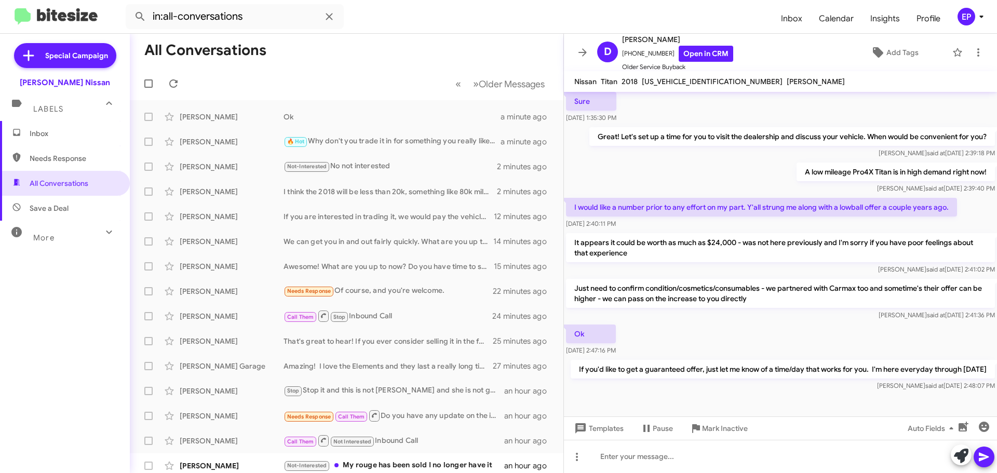
click at [760, 383] on div "[PERSON_NAME] at [DATE] 2:48:07 PM" at bounding box center [783, 386] width 424 height 10
click at [760, 331] on div "Ok [DATE] 2:47:16 PM" at bounding box center [780, 340] width 433 height 35
click at [586, 52] on icon at bounding box center [583, 52] width 12 height 12
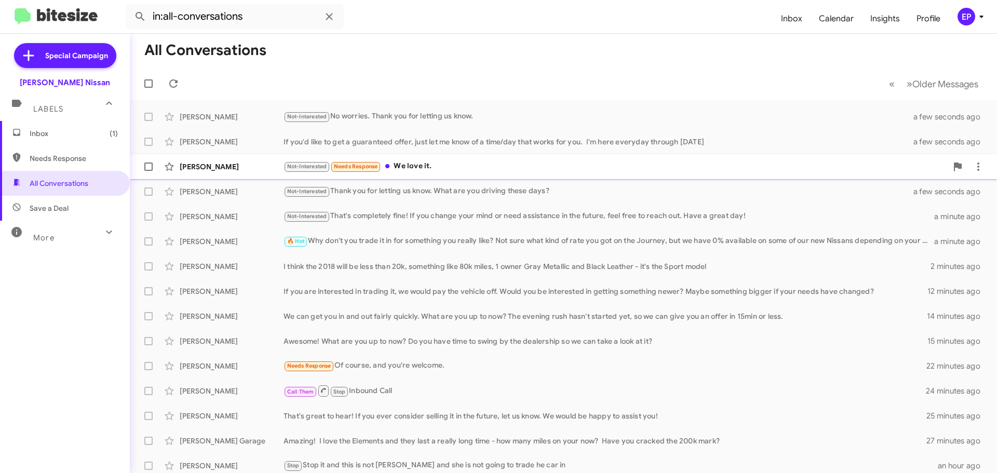
click at [430, 170] on div "Not-Interested Needs Response We love it." at bounding box center [616, 166] width 664 height 12
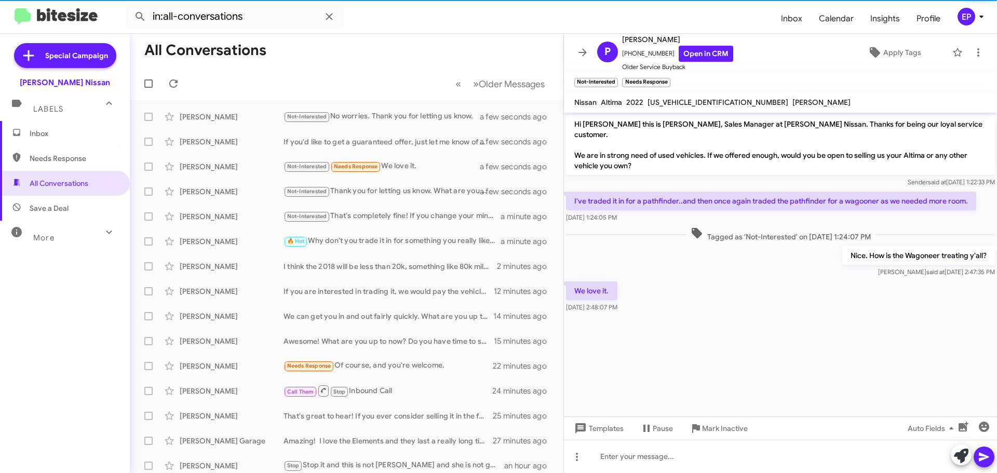
click at [665, 315] on div at bounding box center [780, 321] width 433 height 13
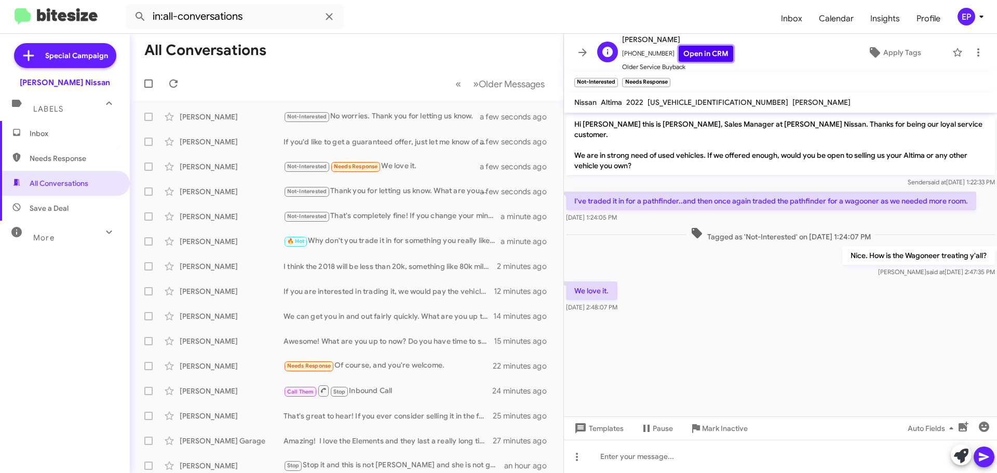
click at [703, 57] on link "Open in CRM" at bounding box center [706, 54] width 55 height 16
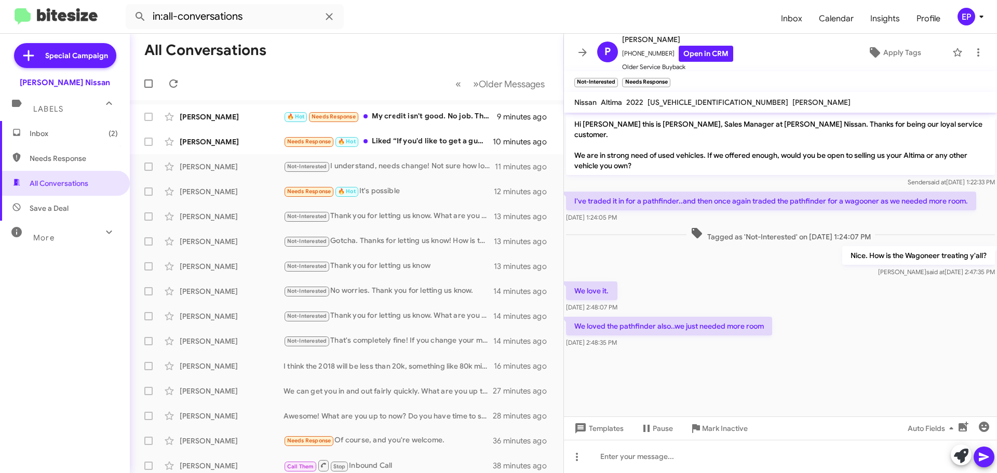
click at [755, 282] on div "We love it. [DATE] 2:48:07 PM" at bounding box center [780, 296] width 433 height 35
click at [61, 136] on span "Inbox (2)" at bounding box center [74, 133] width 88 height 10
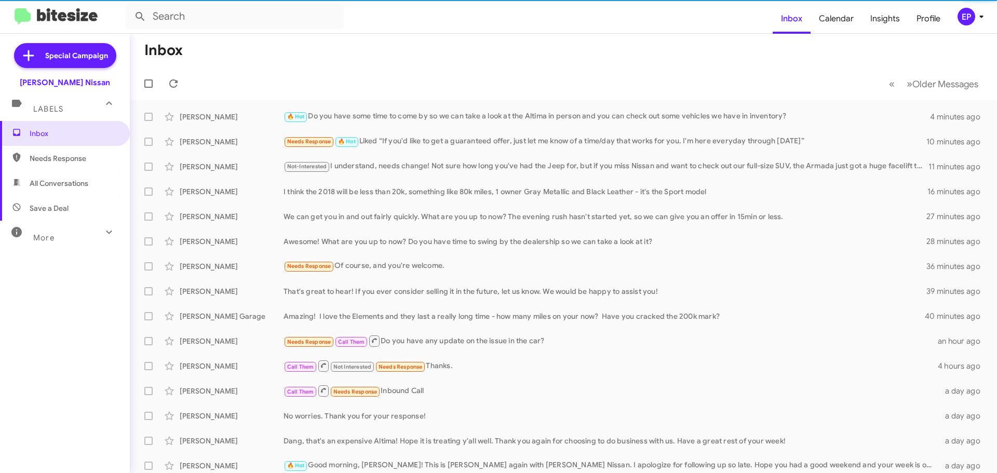
click at [57, 186] on span "All Conversations" at bounding box center [59, 183] width 59 height 10
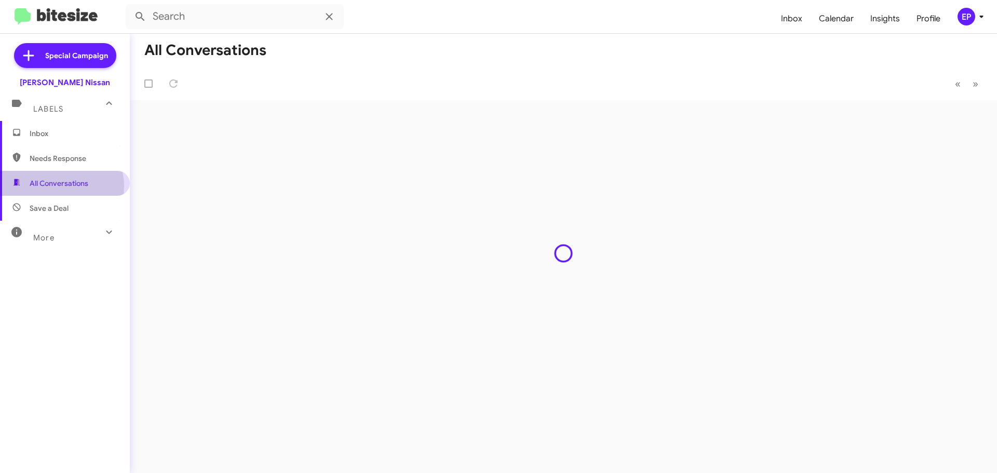
type input "in:all-conversations"
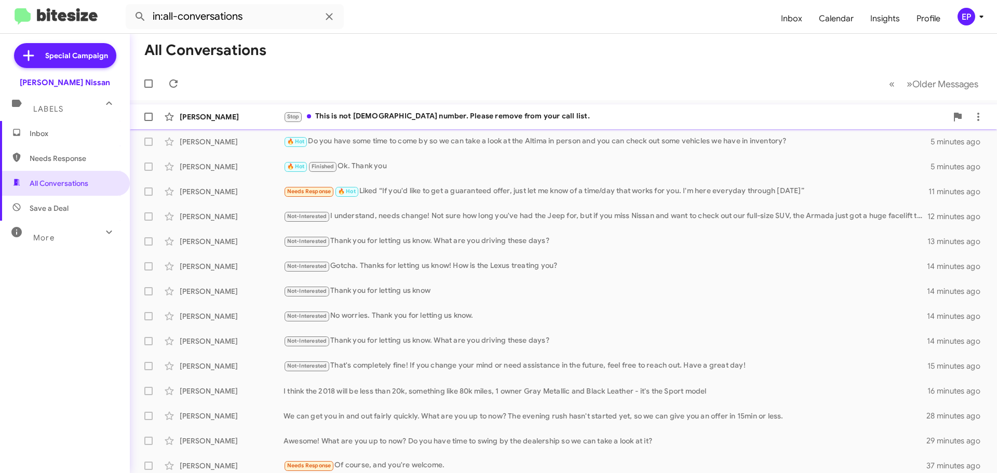
click at [416, 121] on div "Stop This is not [DEMOGRAPHIC_DATA] number. Please remove from your call list." at bounding box center [616, 117] width 664 height 12
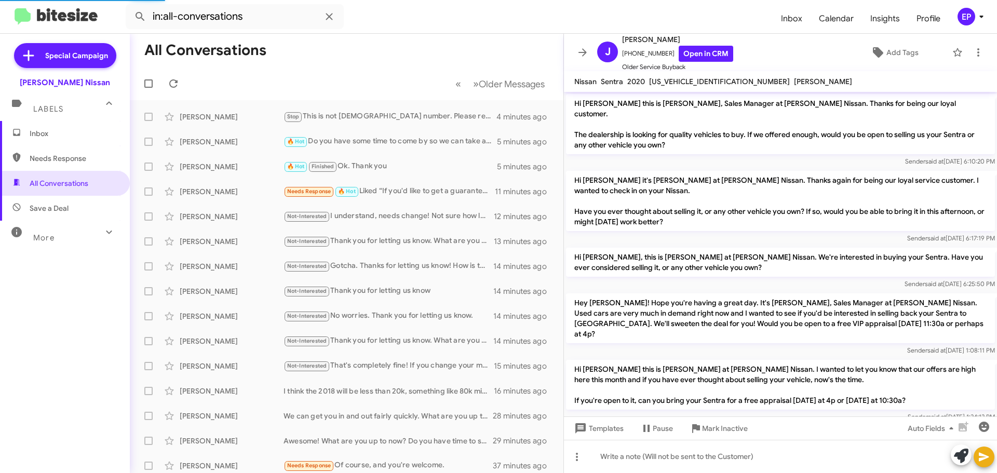
scroll to position [38, 0]
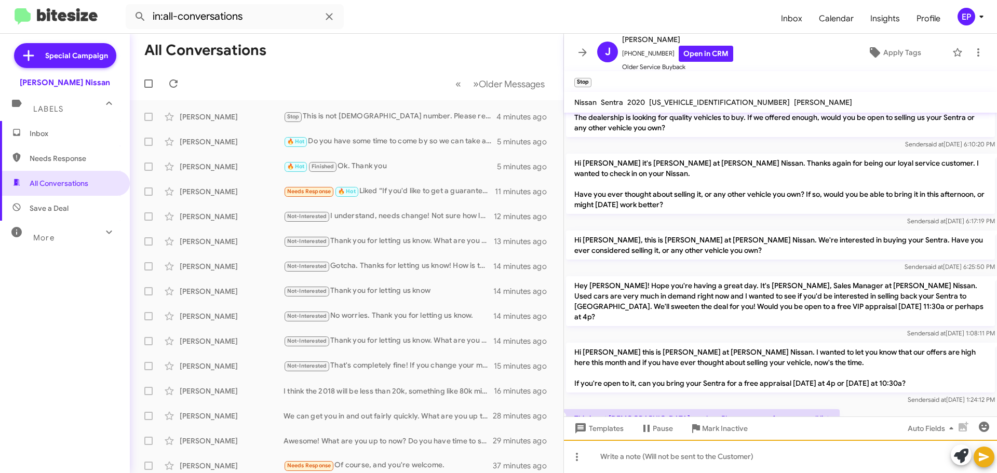
click at [721, 457] on div at bounding box center [780, 456] width 433 height 33
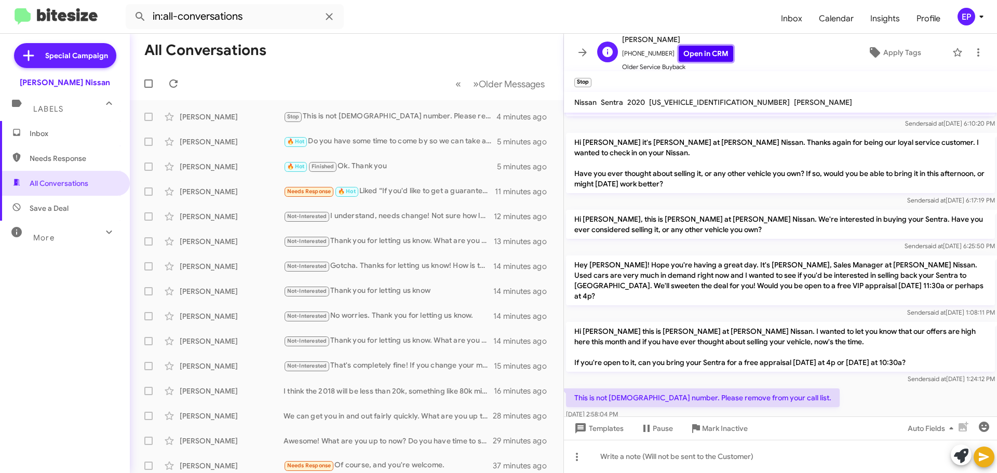
click at [702, 48] on link "Open in CRM" at bounding box center [706, 54] width 55 height 16
click at [402, 198] on div "[PERSON_NAME] Needs Response 🔥 Hot Liked “If you'd like to get a guaranteed off…" at bounding box center [346, 191] width 417 height 21
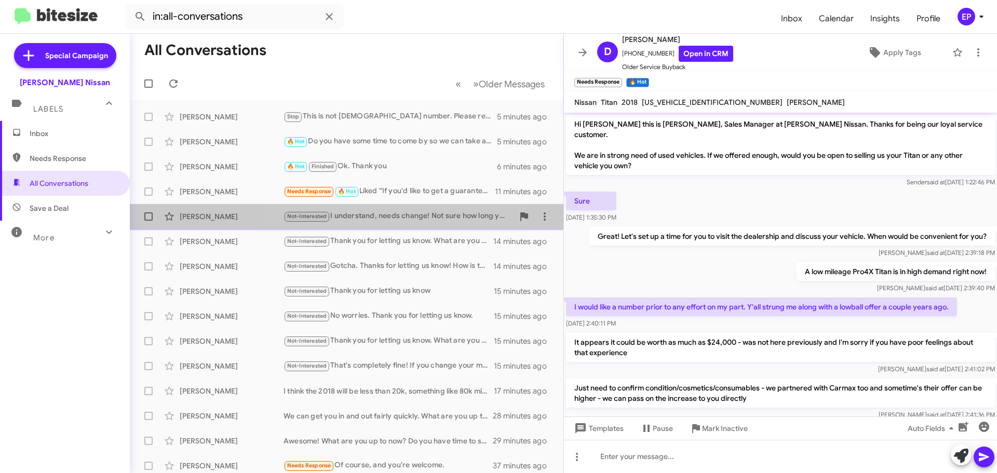
click at [399, 221] on div "Not-Interested I understand, needs change! Not sure how long you've had the Jee…" at bounding box center [399, 216] width 230 height 12
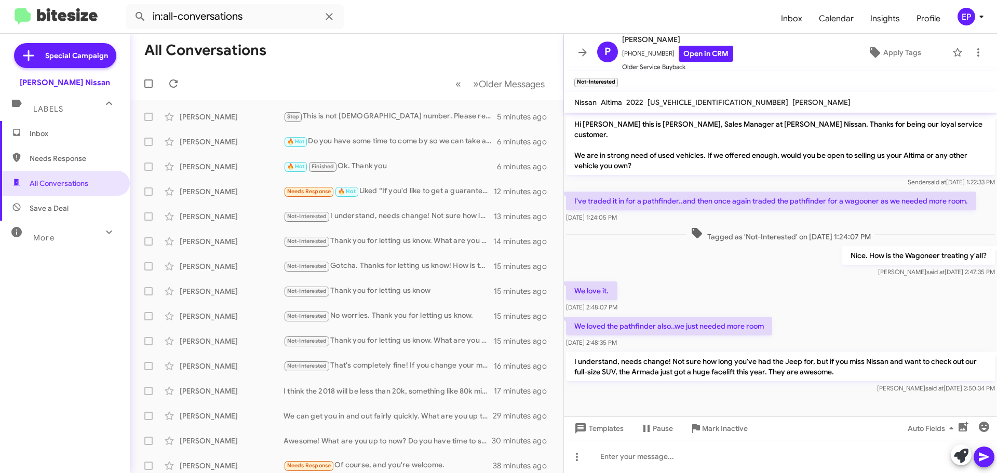
click at [773, 257] on div "Nice. How is the Wagoneer treating y'all? [PERSON_NAME] said at [DATE] 2:47:35 …" at bounding box center [780, 261] width 433 height 35
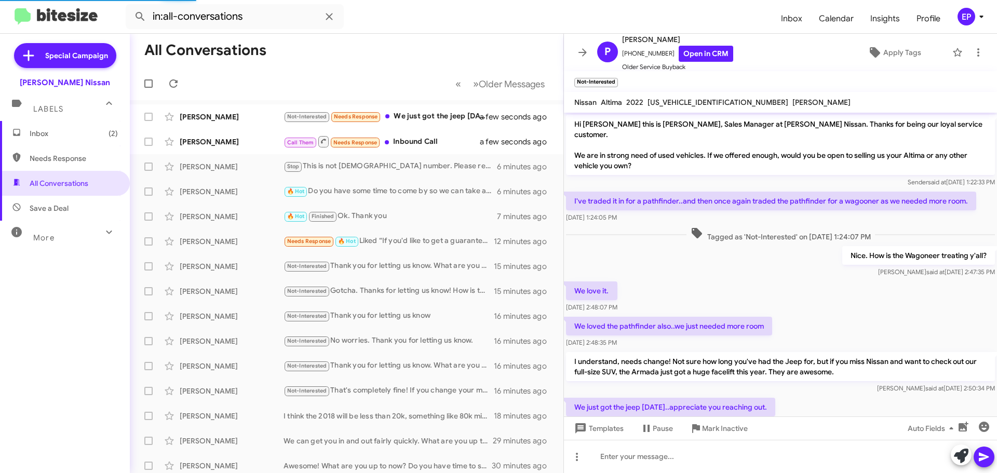
scroll to position [25, 0]
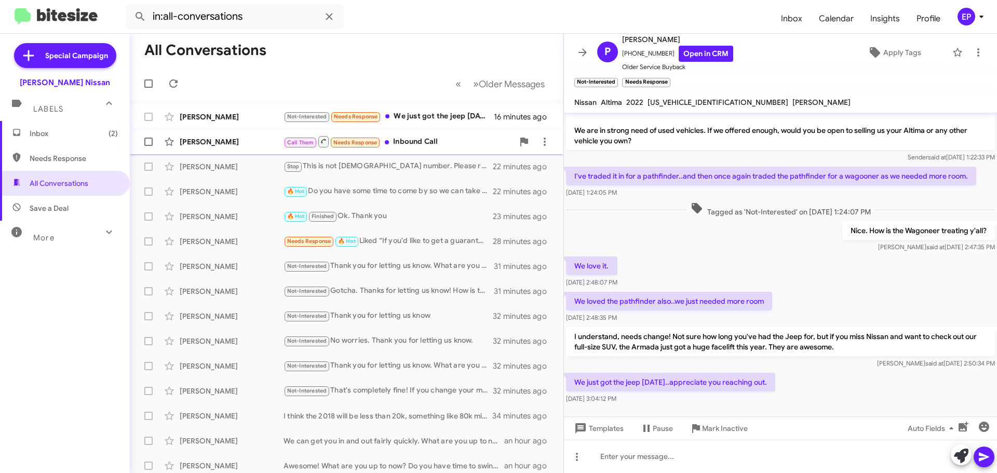
click at [408, 145] on div "Call Them Needs Response Inbound Call" at bounding box center [399, 141] width 230 height 13
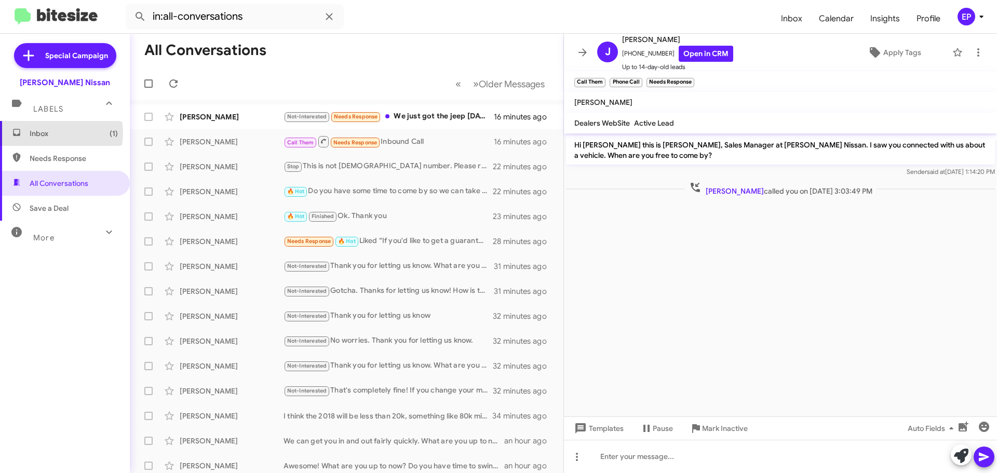
click at [51, 133] on span "Inbox (1)" at bounding box center [74, 133] width 88 height 10
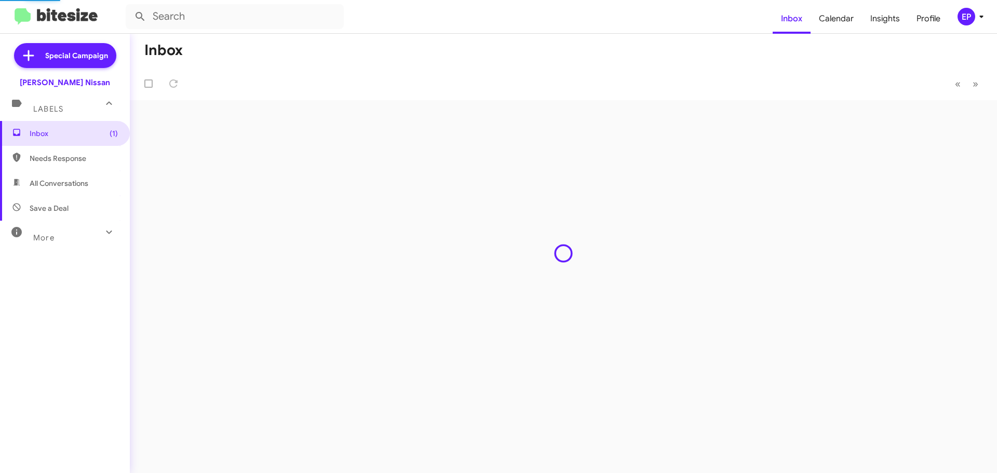
click at [55, 187] on span "All Conversations" at bounding box center [59, 183] width 59 height 10
type input "in:all-conversations"
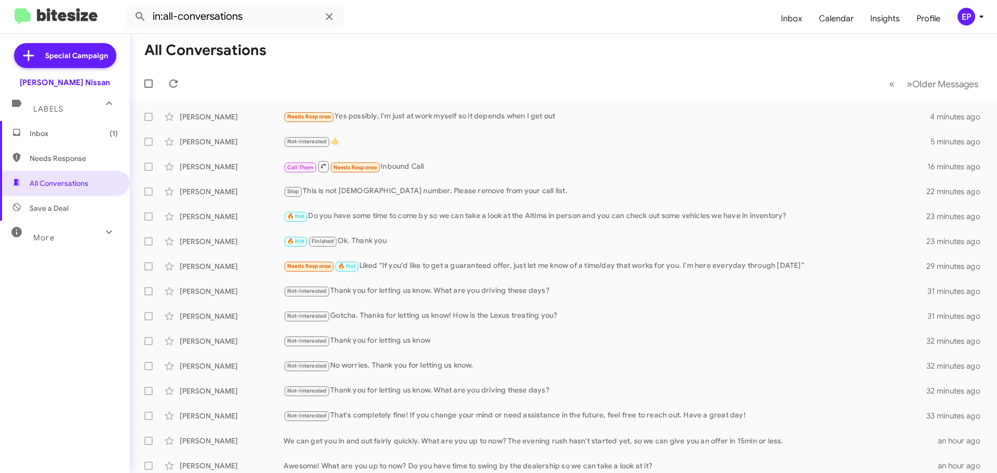
click at [436, 82] on mat-toolbar-row "« Previous » Next Older Messages" at bounding box center [563, 83] width 867 height 33
click at [432, 112] on div "Needs Response Yes possibly, I'm just at work myself so it depends when I get o…" at bounding box center [616, 117] width 664 height 12
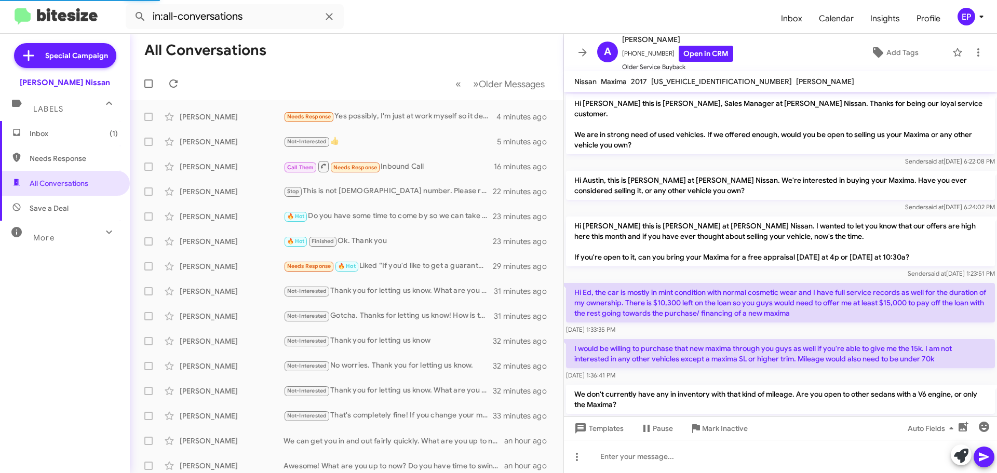
scroll to position [455, 0]
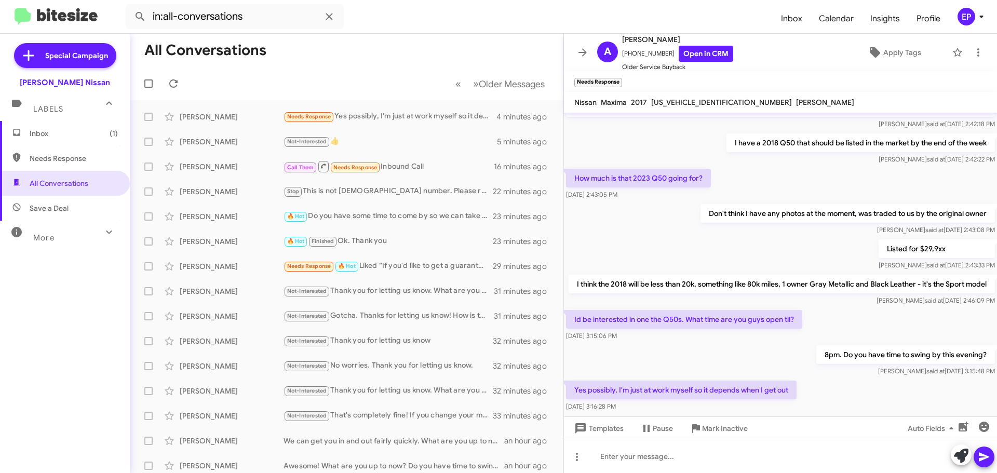
click at [47, 133] on span "Inbox (1)" at bounding box center [74, 133] width 88 height 10
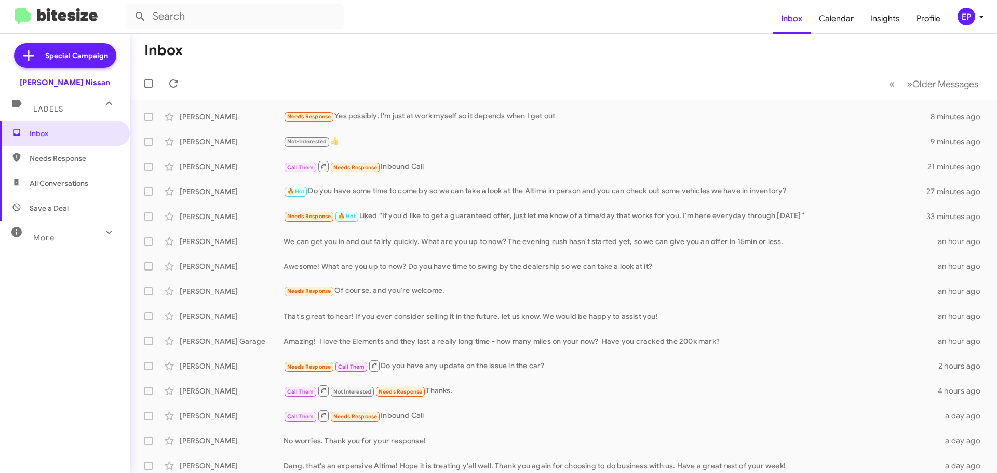
click at [341, 90] on mat-toolbar-row "« Previous » Next Older Messages" at bounding box center [563, 83] width 867 height 33
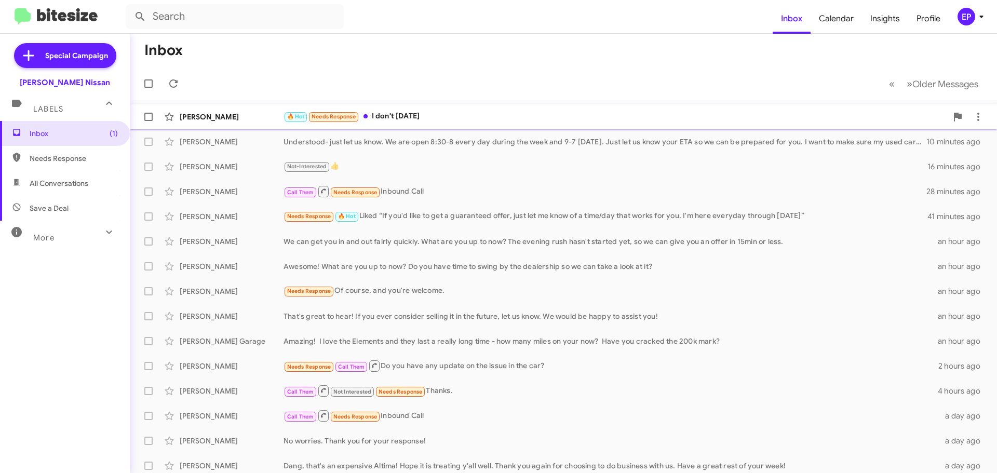
click at [402, 119] on div "🔥 Hot Needs Response I don't [DATE]" at bounding box center [616, 117] width 664 height 12
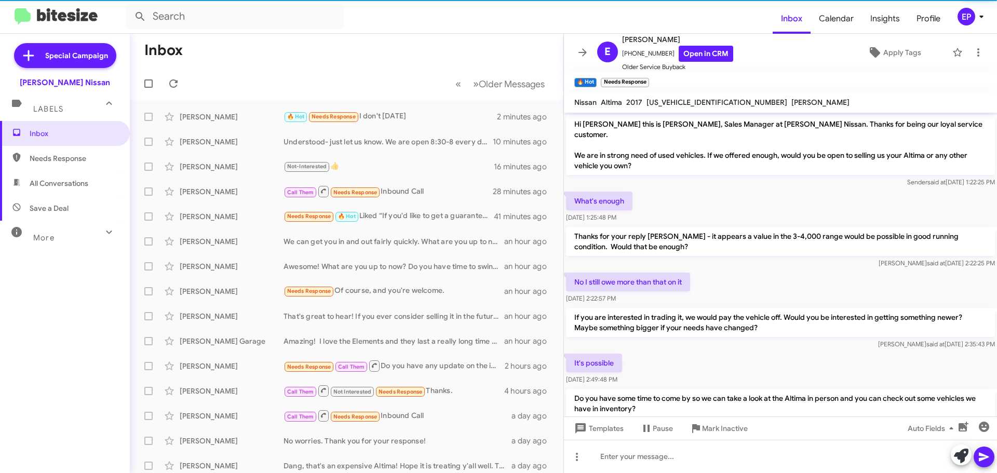
scroll to position [41, 0]
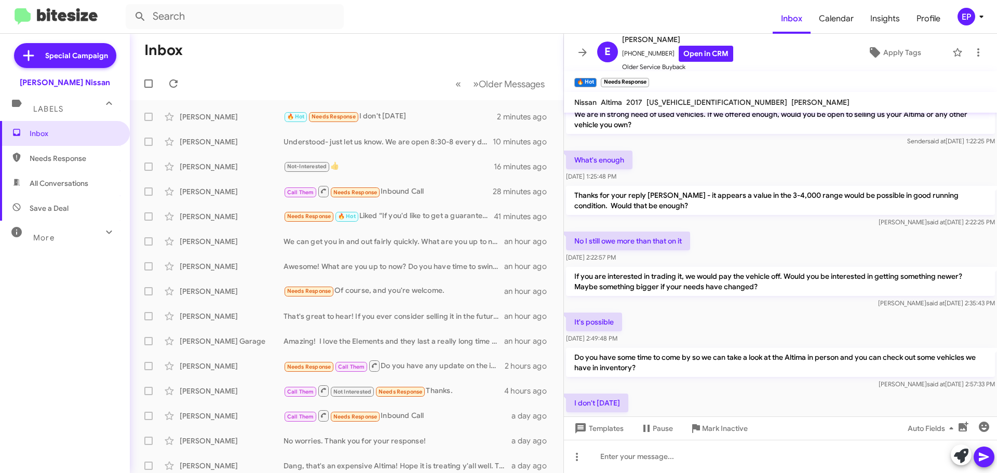
click at [712, 379] on div "[PERSON_NAME] said at [DATE] 2:57:33 PM" at bounding box center [780, 384] width 429 height 10
click at [279, 79] on mat-toolbar-row "« Previous » Next Older Messages" at bounding box center [347, 83] width 434 height 33
click at [753, 157] on div "What's enough [DATE] 1:25:48 PM" at bounding box center [780, 166] width 433 height 35
click at [760, 246] on div "No I still owe more than that on it [DATE] 2:22:57 PM" at bounding box center [780, 247] width 433 height 35
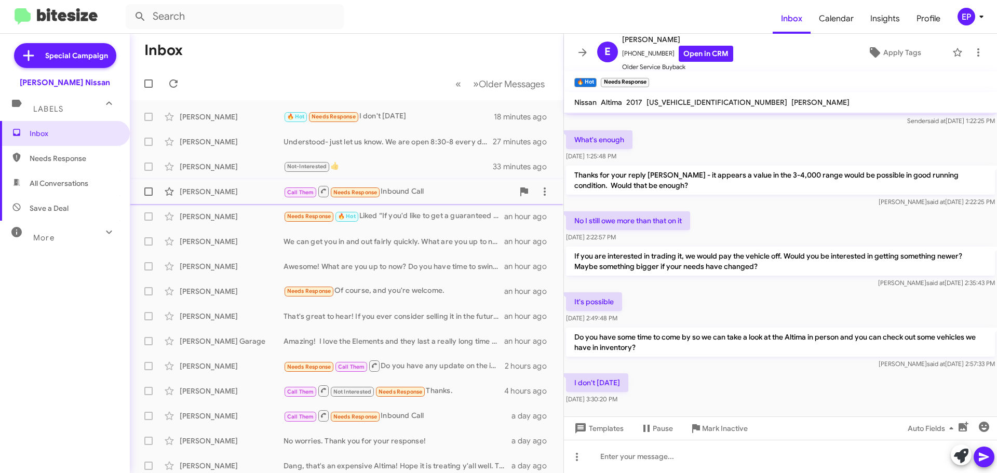
scroll to position [62, 0]
click at [61, 181] on span "All Conversations" at bounding box center [59, 183] width 59 height 10
type input "in:all-conversations"
